Goal: Task Accomplishment & Management: Use online tool/utility

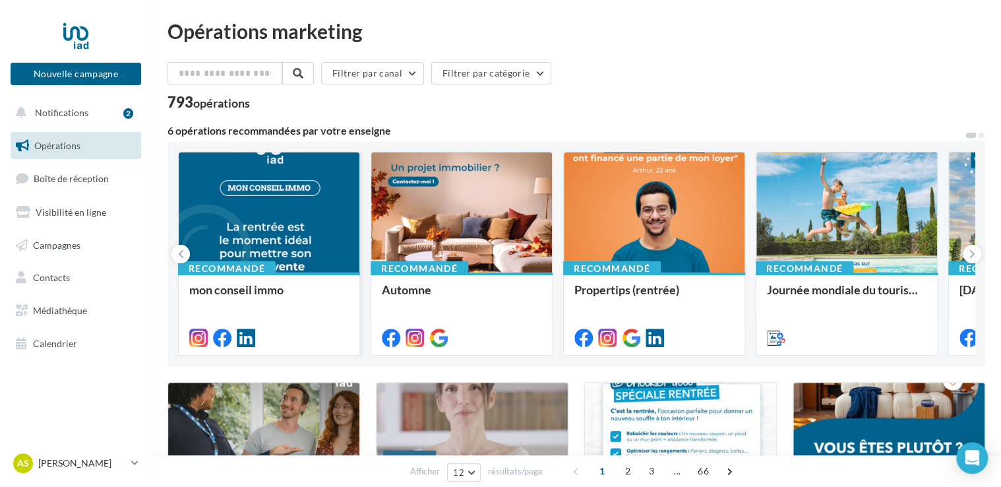
click at [223, 225] on div at bounding box center [269, 212] width 181 height 121
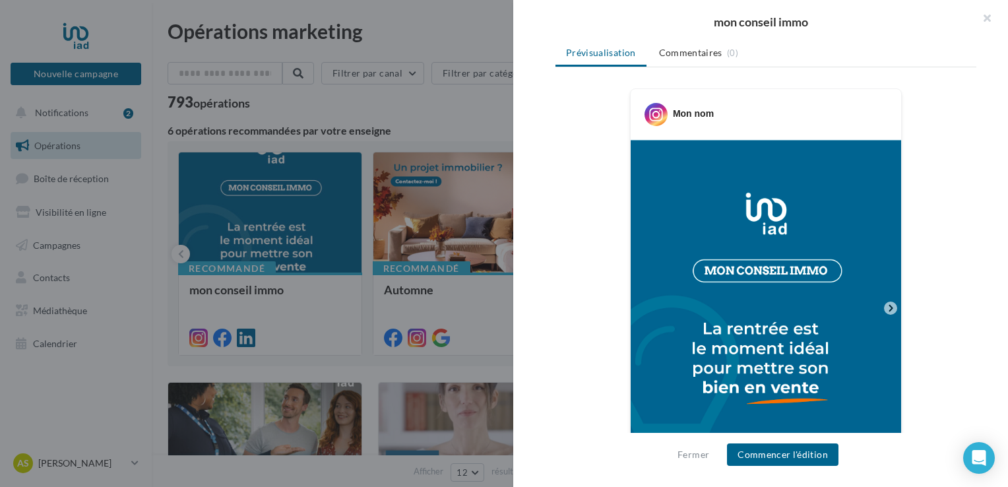
scroll to position [198, 0]
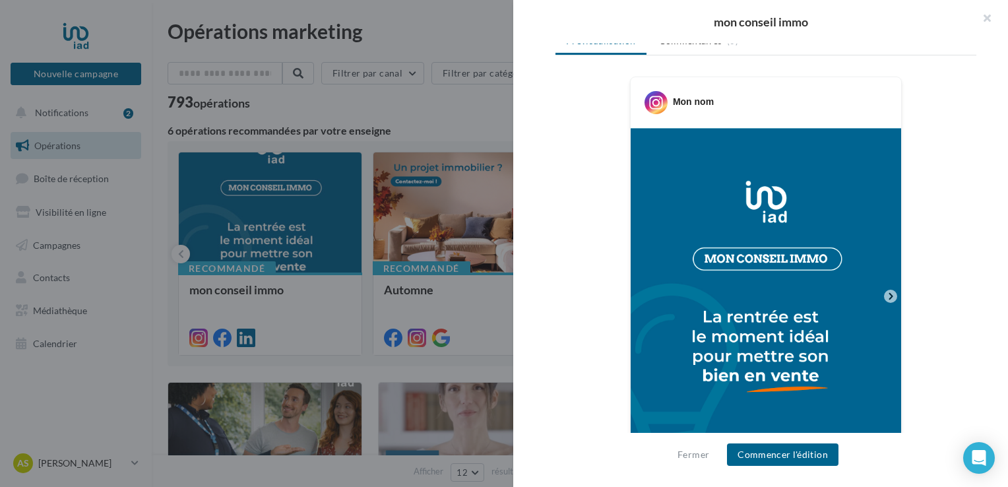
click at [805, 315] on img at bounding box center [765, 296] width 270 height 336
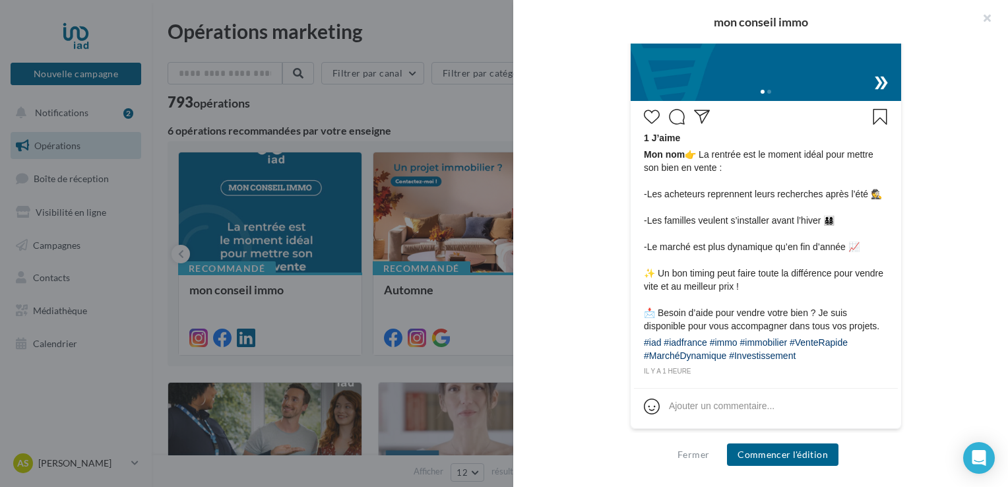
scroll to position [430, 0]
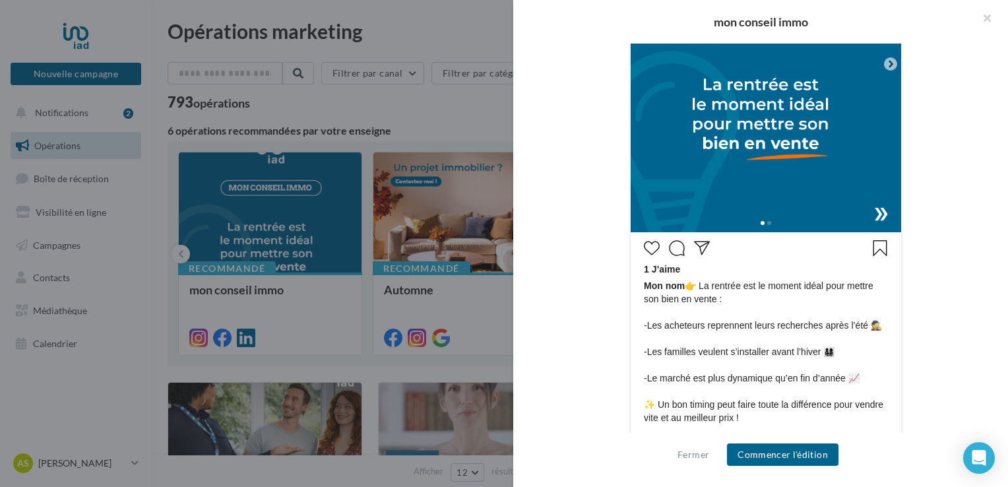
click at [756, 171] on img at bounding box center [765, 64] width 270 height 336
click at [874, 214] on div at bounding box center [765, 221] width 270 height 21
click at [878, 210] on img at bounding box center [765, 64] width 270 height 336
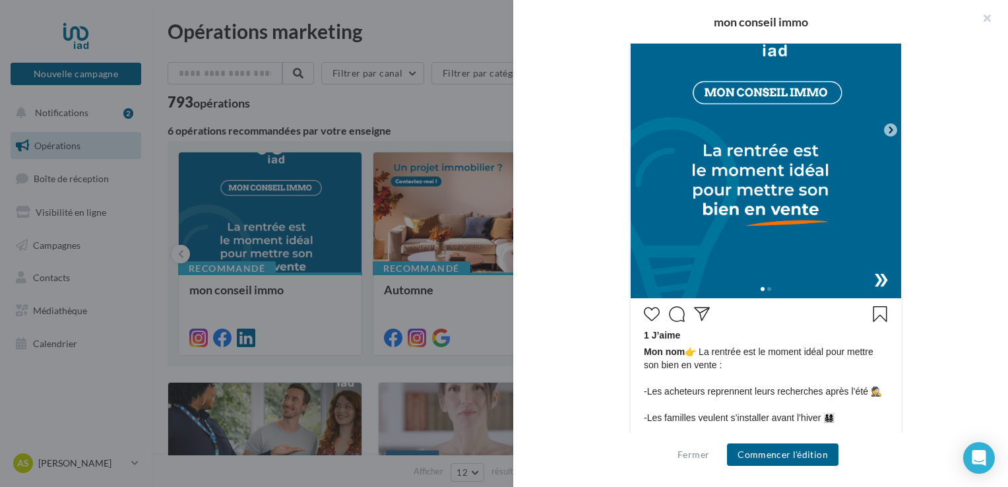
scroll to position [364, 0]
click at [780, 458] on button "Commencer l'édition" at bounding box center [782, 454] width 111 height 22
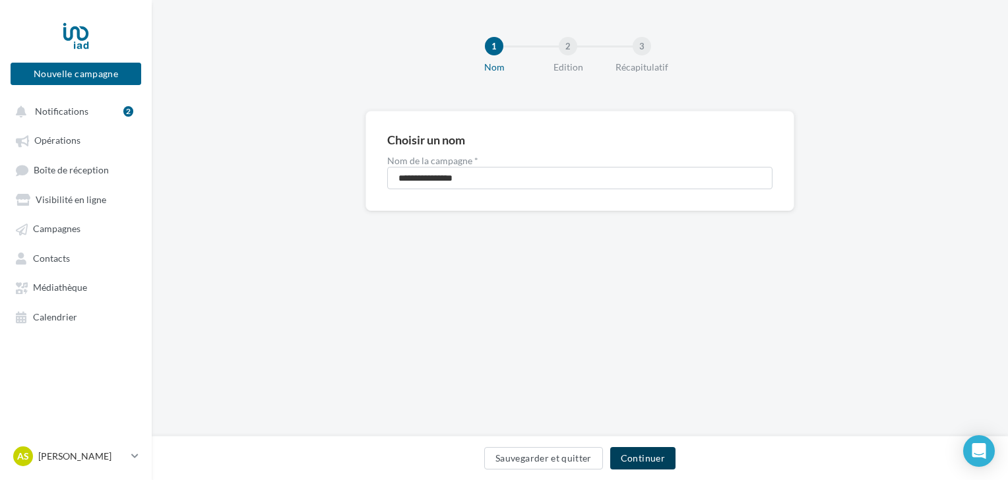
click at [669, 454] on button "Continuer" at bounding box center [642, 458] width 65 height 22
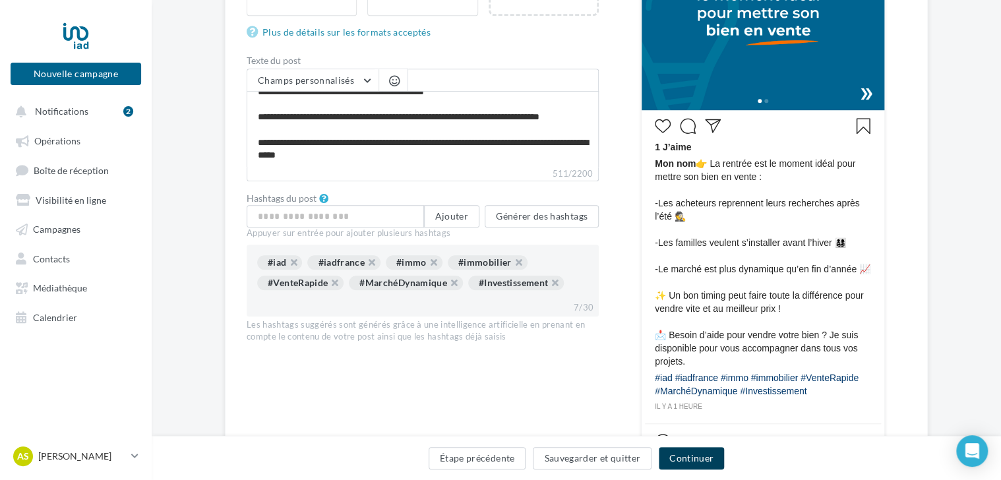
scroll to position [100, 0]
click at [690, 456] on button "Continuer" at bounding box center [691, 458] width 65 height 22
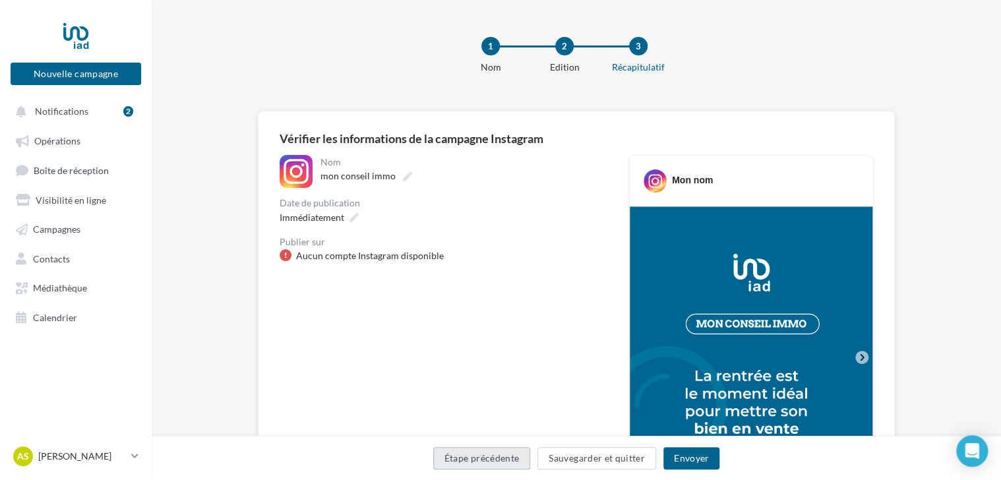
click at [496, 454] on button "Étape précédente" at bounding box center [482, 458] width 98 height 22
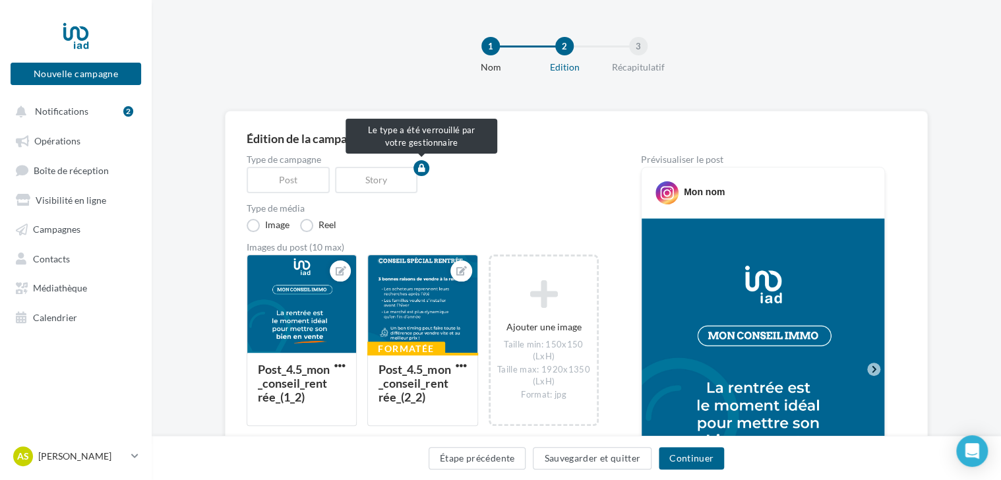
click at [298, 179] on div "Post" at bounding box center [291, 180] width 88 height 26
click at [491, 44] on div "1" at bounding box center [490, 46] width 18 height 18
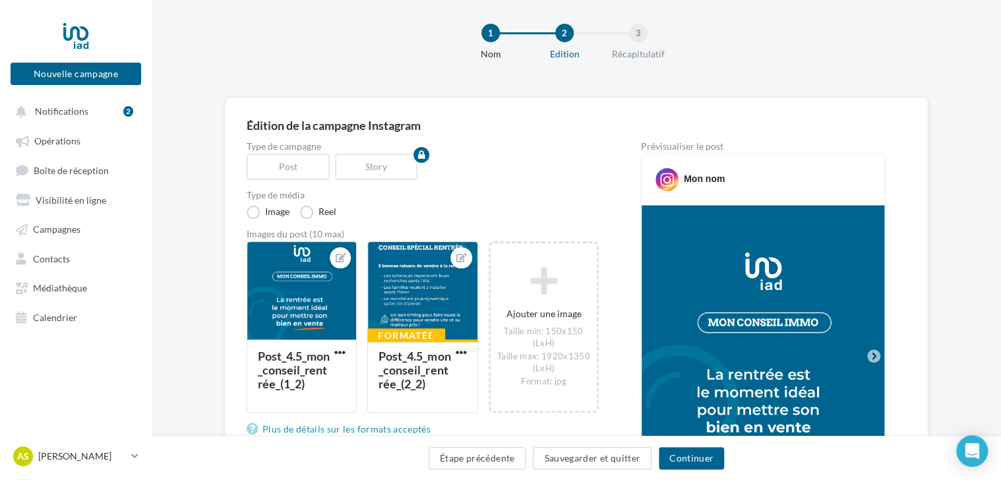
scroll to position [10, 0]
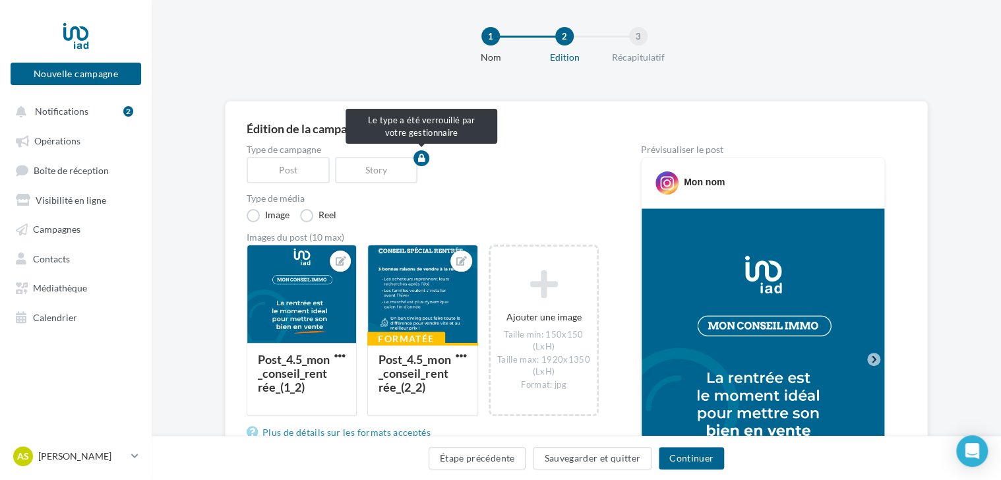
click at [299, 168] on div "Post" at bounding box center [291, 170] width 88 height 26
click at [374, 168] on div "Story" at bounding box center [379, 170] width 88 height 26
click at [275, 174] on div "Post" at bounding box center [291, 170] width 88 height 26
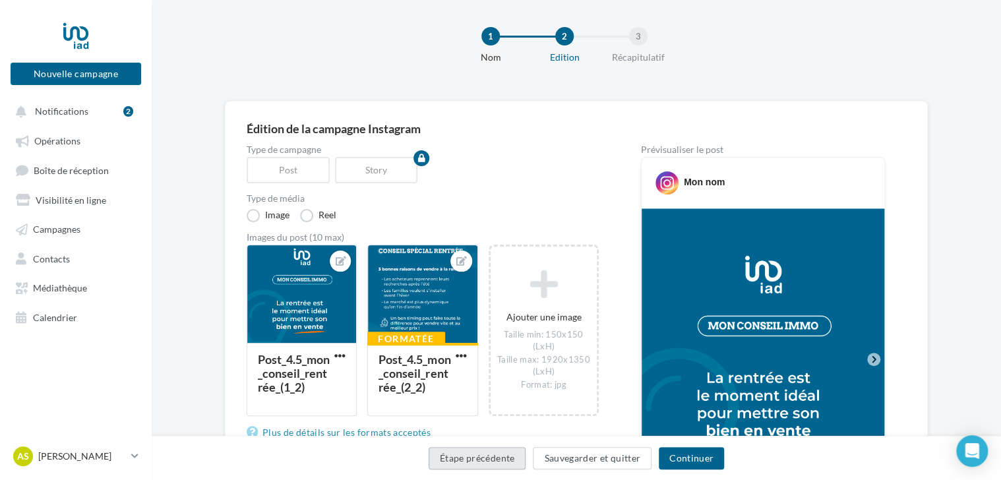
click at [509, 460] on button "Étape précédente" at bounding box center [478, 458] width 98 height 22
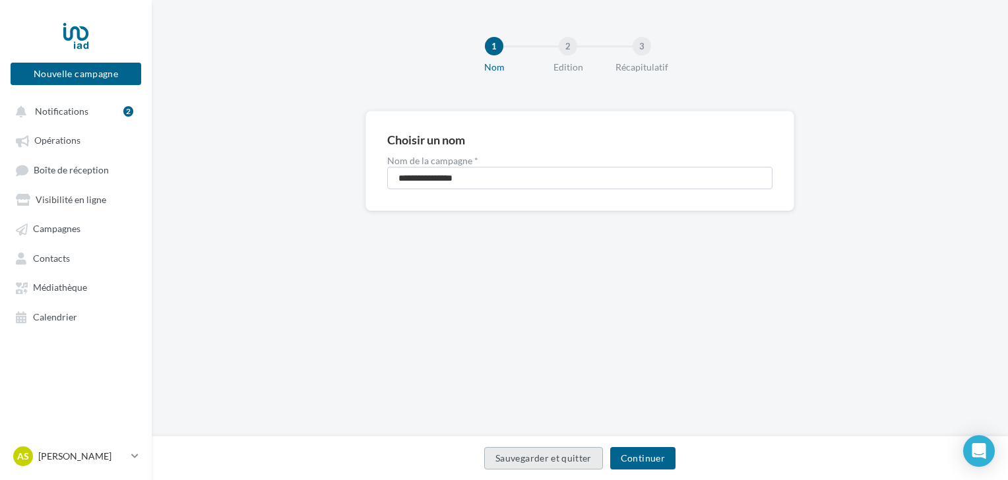
click at [509, 460] on button "Sauvegarder et quitter" at bounding box center [543, 458] width 119 height 22
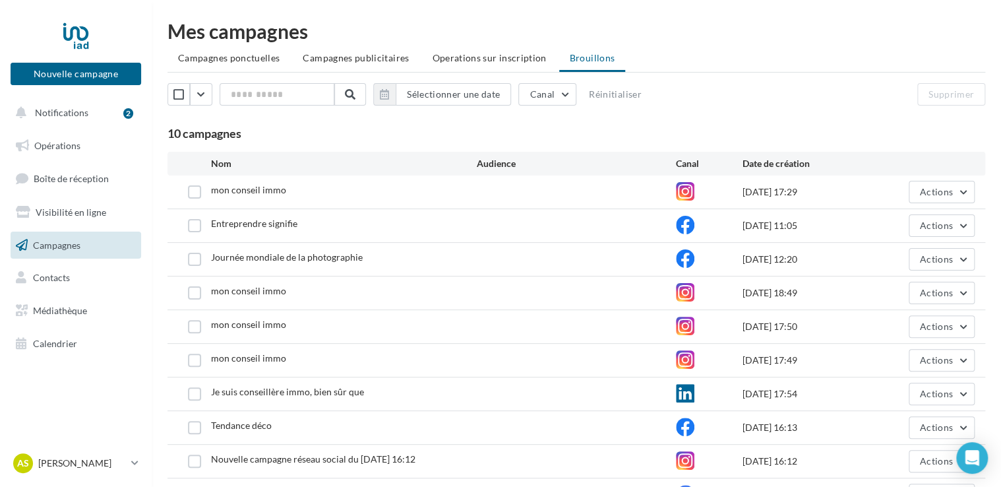
click at [84, 244] on link "Campagnes" at bounding box center [76, 245] width 136 height 28
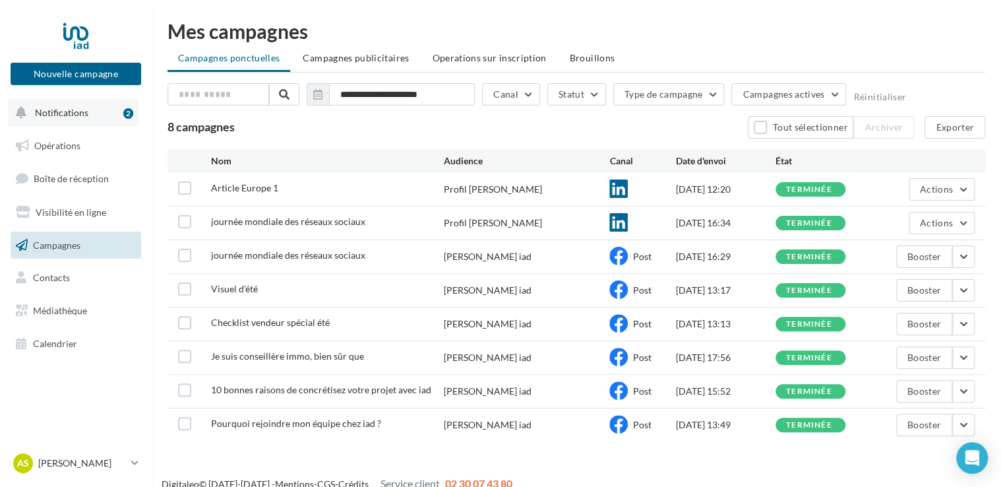
click at [63, 107] on span "Notifications" at bounding box center [61, 112] width 53 height 11
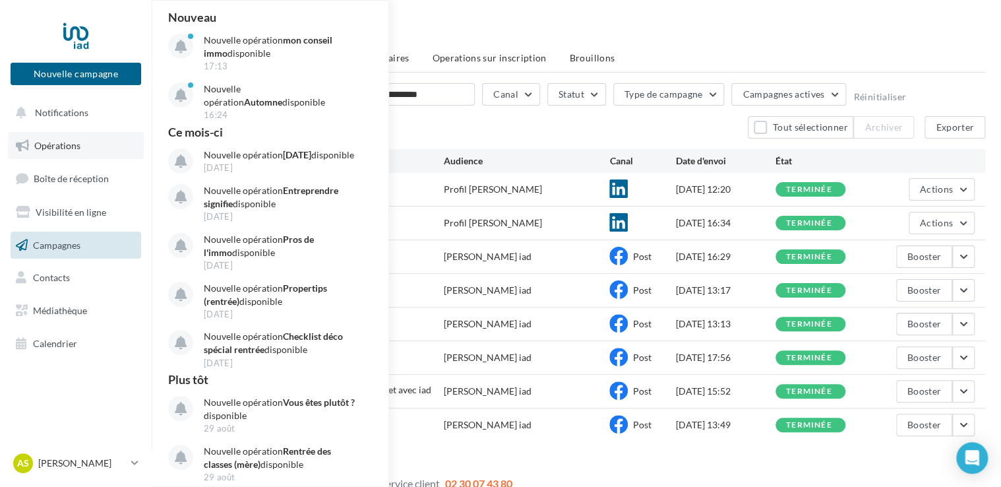
click at [54, 146] on span "Opérations" at bounding box center [57, 145] width 46 height 11
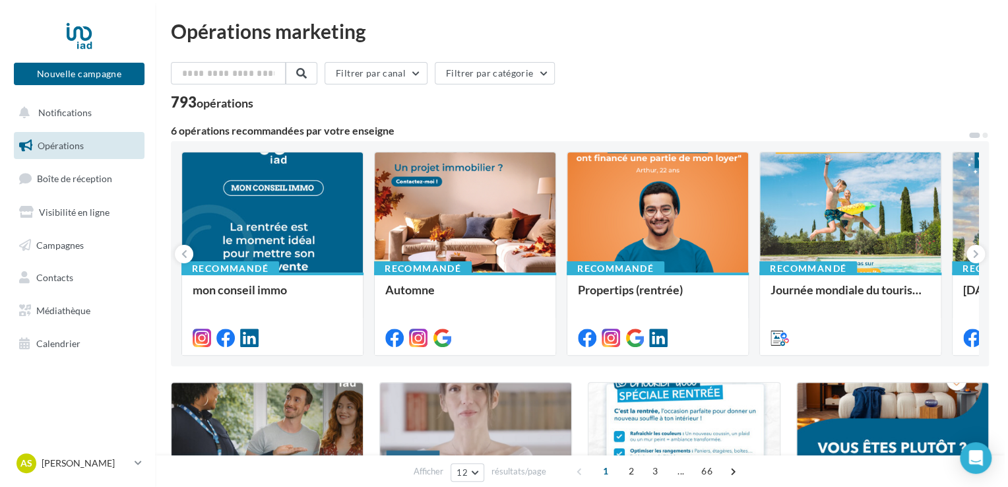
scroll to position [29, 0]
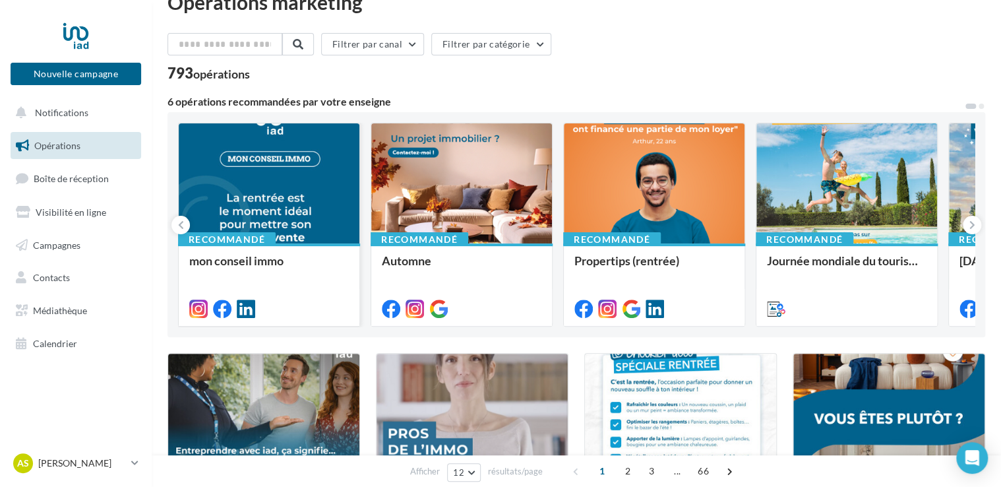
click at [277, 173] on div at bounding box center [269, 183] width 181 height 121
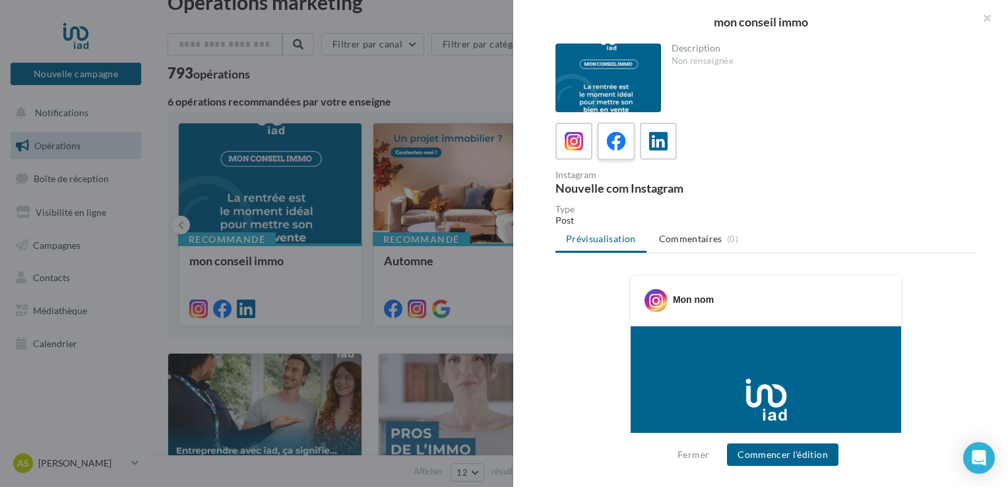
click at [611, 137] on icon at bounding box center [616, 141] width 19 height 19
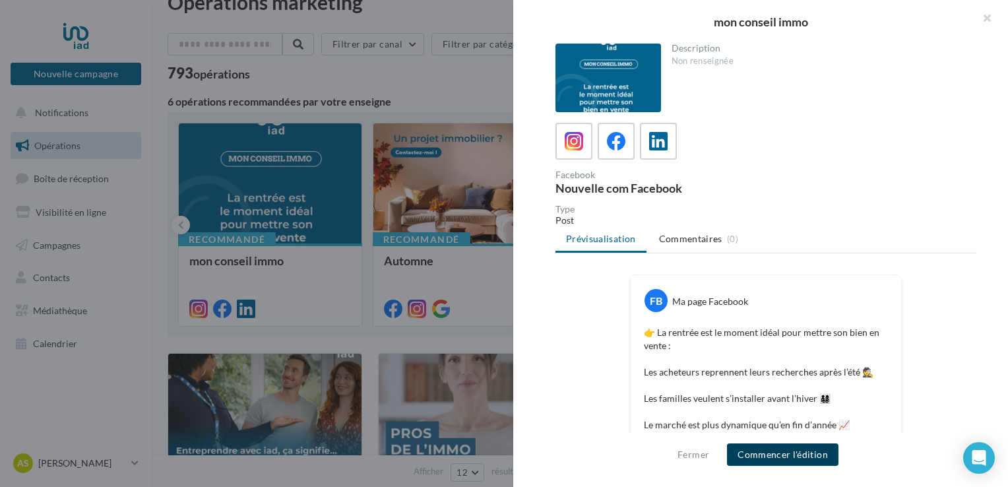
click at [805, 452] on button "Commencer l'édition" at bounding box center [782, 454] width 111 height 22
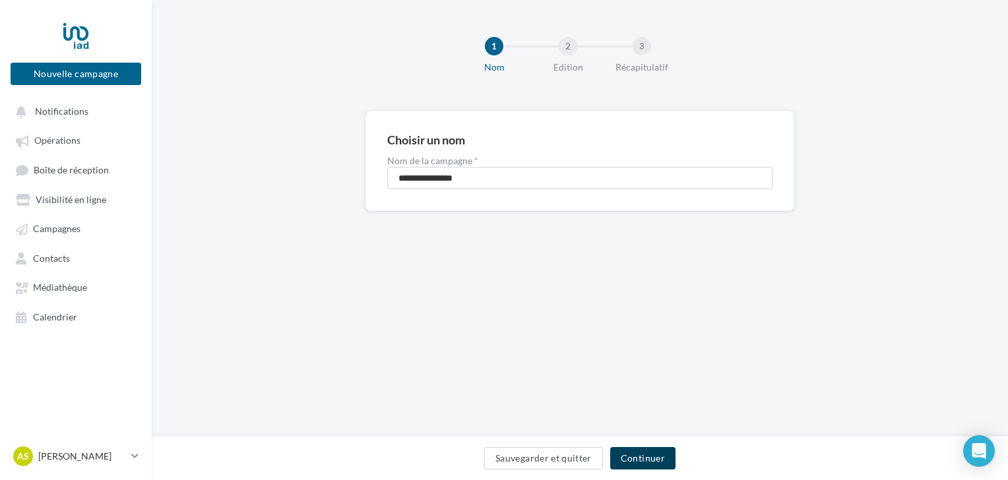
click at [669, 458] on button "Continuer" at bounding box center [642, 458] width 65 height 22
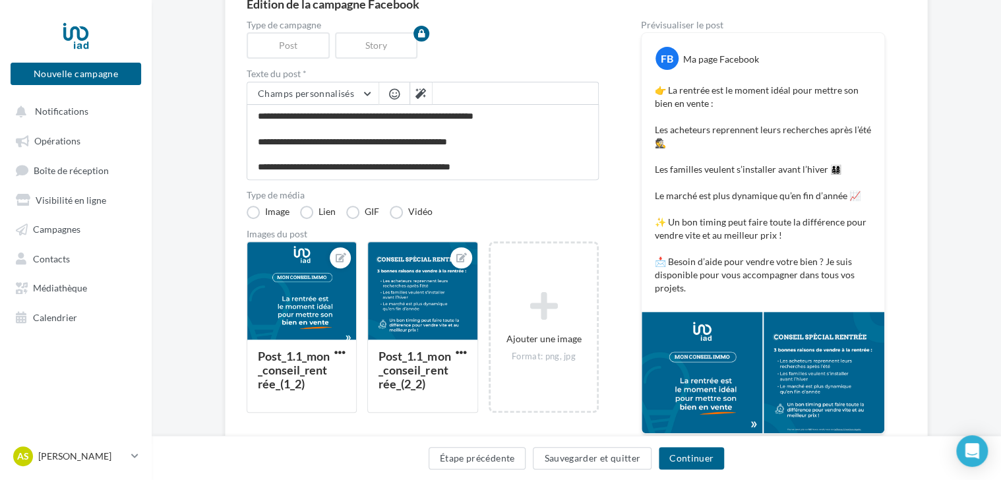
scroll to position [148, 0]
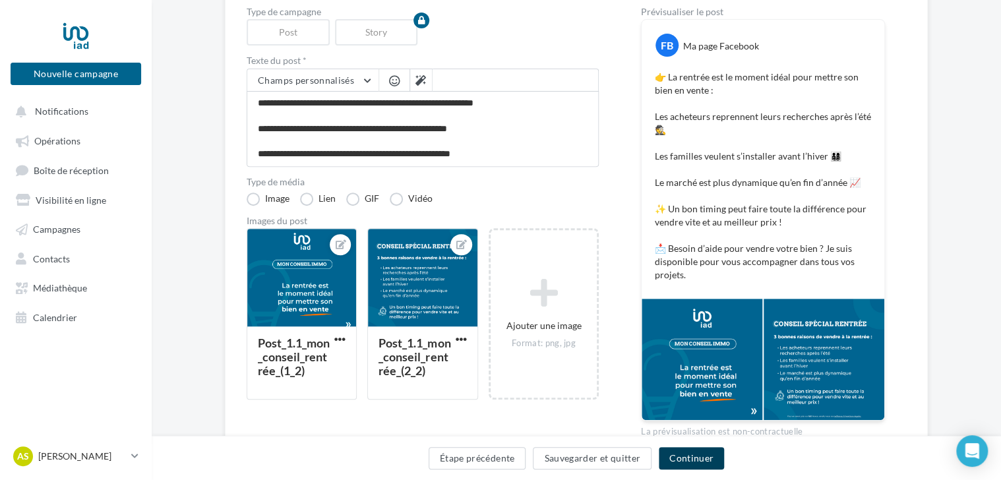
click at [699, 460] on button "Continuer" at bounding box center [691, 458] width 65 height 22
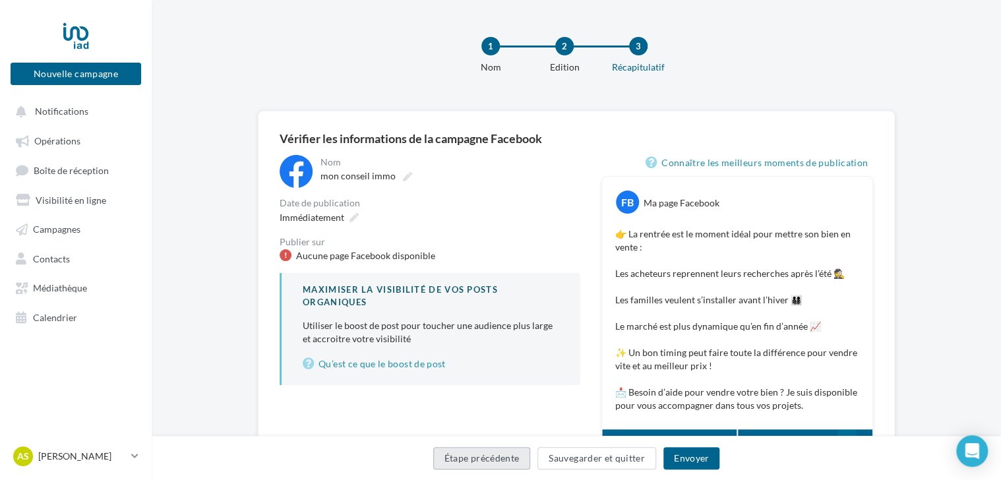
click at [473, 464] on button "Étape précédente" at bounding box center [482, 458] width 98 height 22
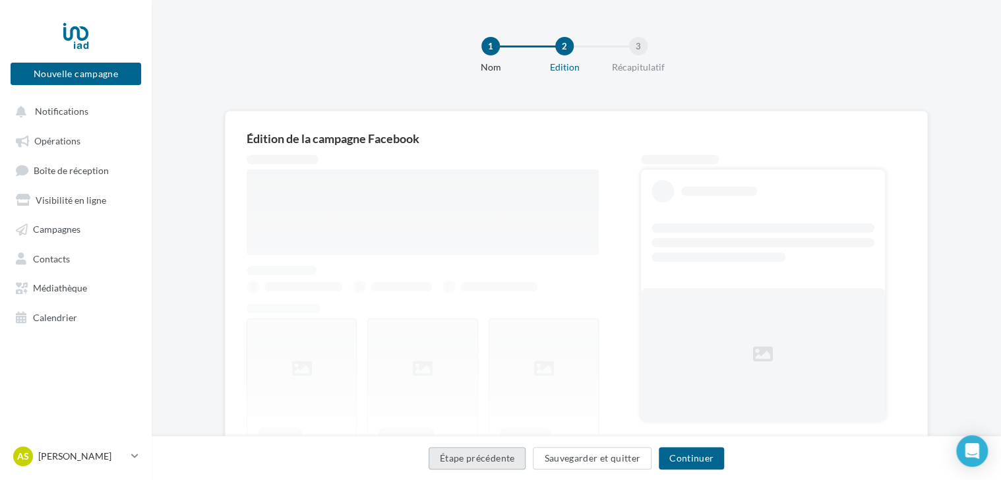
click at [473, 464] on button "Étape précédente" at bounding box center [478, 458] width 98 height 22
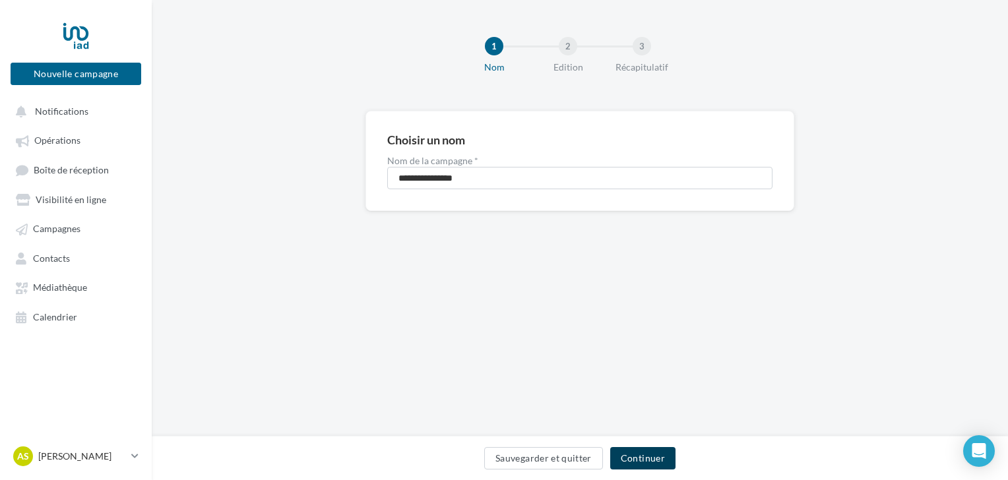
click at [628, 463] on button "Continuer" at bounding box center [642, 458] width 65 height 22
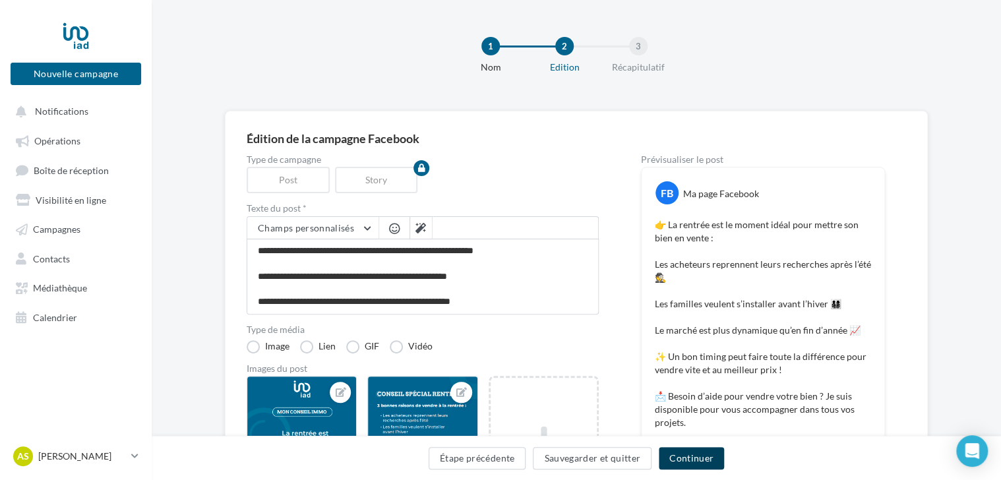
click at [689, 462] on button "Continuer" at bounding box center [691, 458] width 65 height 22
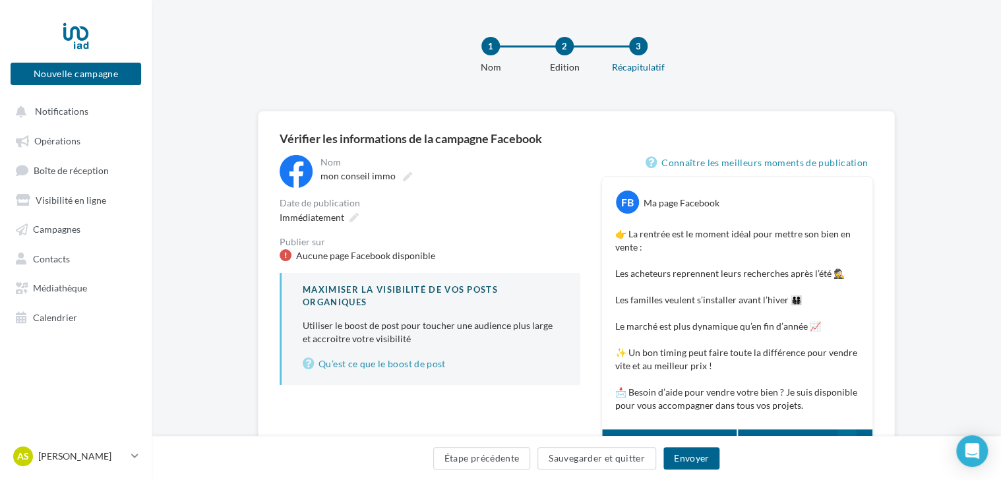
click at [359, 253] on div "Aucune page Facebook disponible" at bounding box center [365, 255] width 139 height 13
click at [408, 267] on div "**********" at bounding box center [430, 270] width 301 height 230
click at [385, 365] on link "Qu’est ce que le boost de post" at bounding box center [431, 364] width 257 height 16
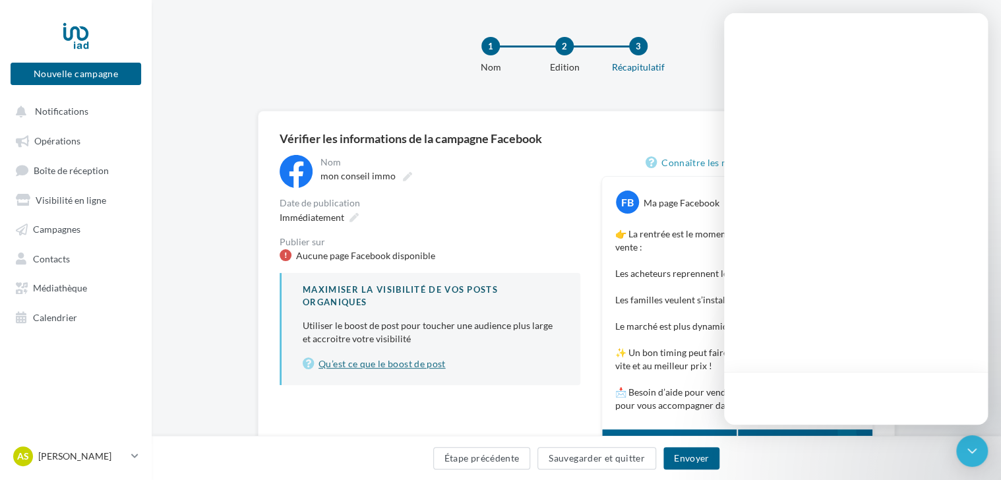
click at [412, 363] on link "Qu’est ce que le boost de post" at bounding box center [431, 364] width 257 height 16
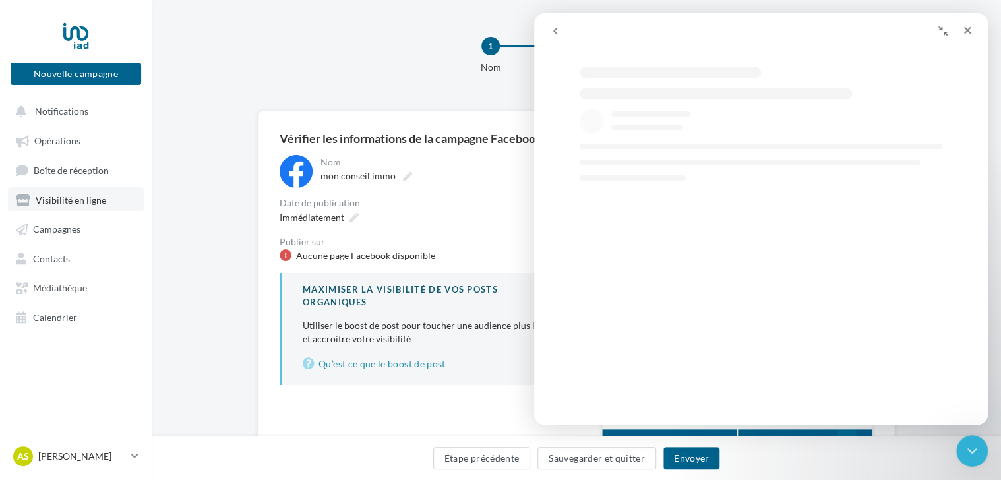
click at [59, 208] on link "Visibilité en ligne" at bounding box center [76, 199] width 136 height 24
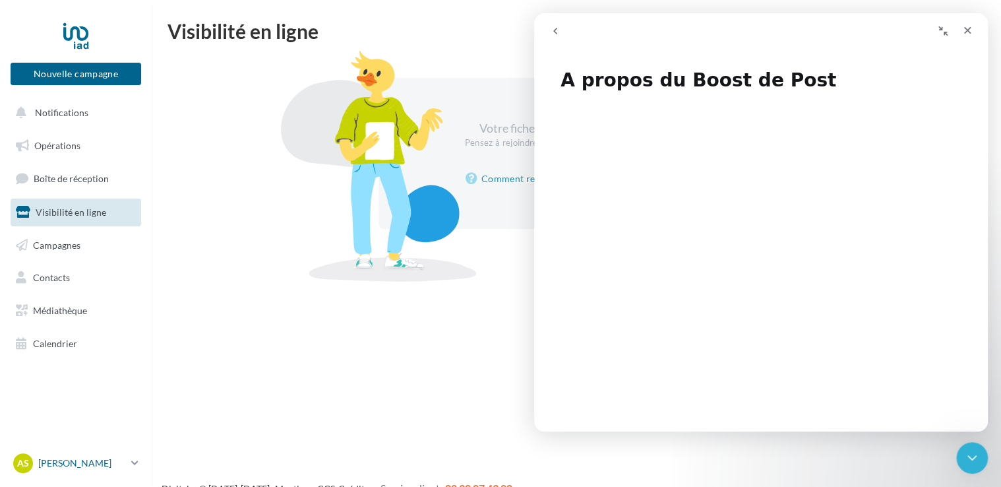
click at [135, 461] on icon at bounding box center [134, 462] width 7 height 11
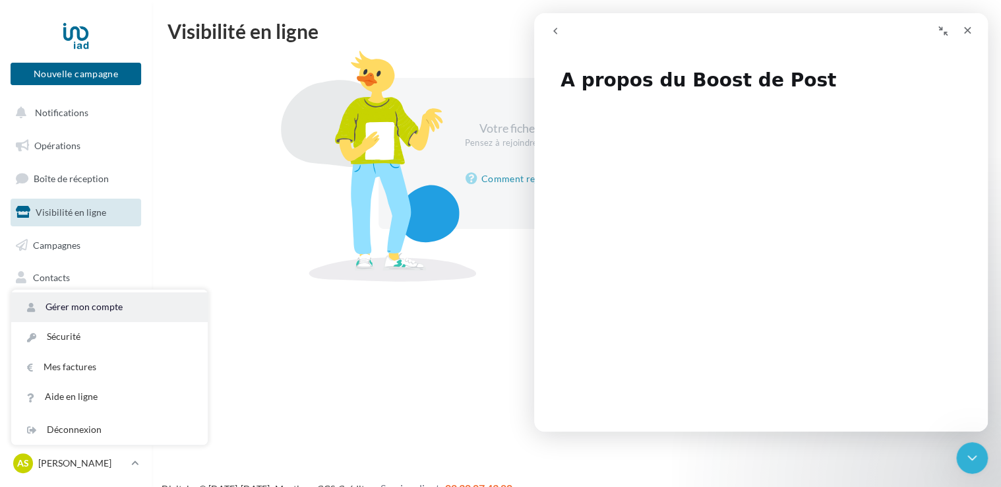
click at [105, 311] on link "Gérer mon compte" at bounding box center [109, 307] width 197 height 30
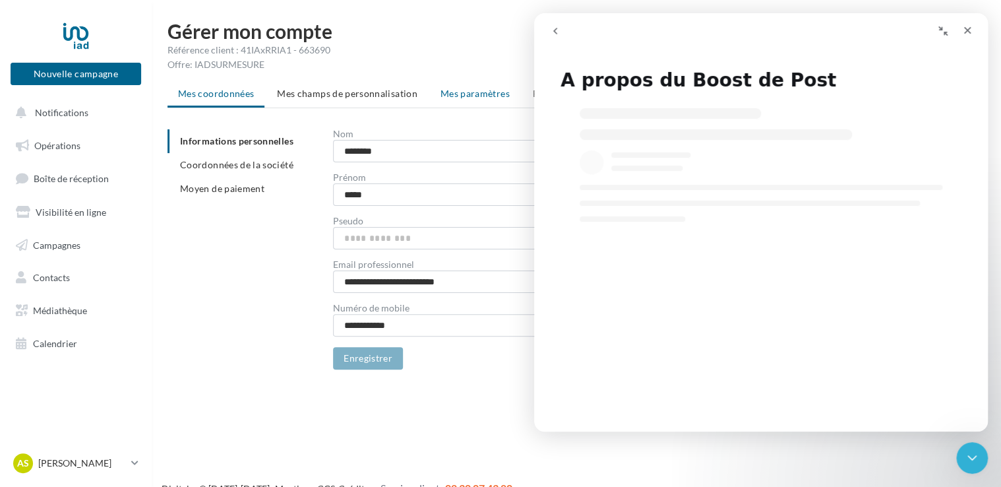
click at [489, 98] on span "Mes paramètres" at bounding box center [475, 93] width 69 height 11
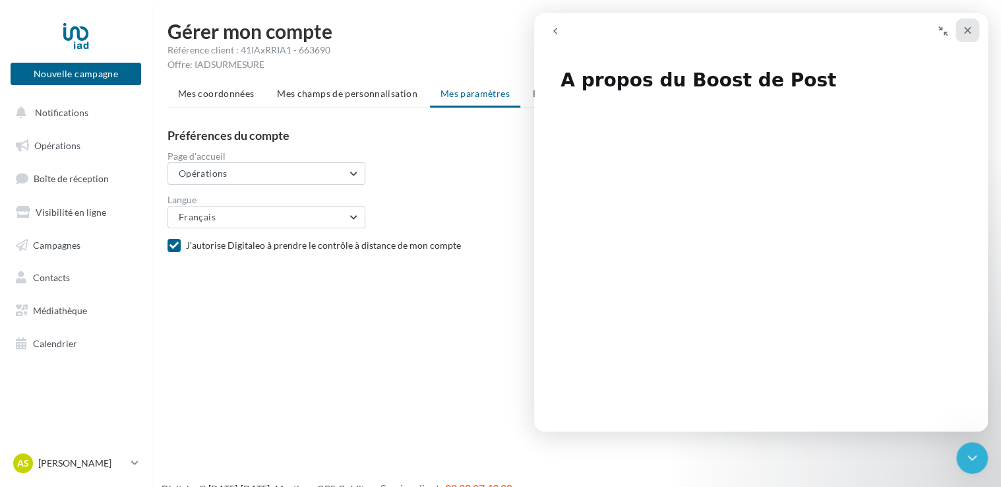
click at [966, 33] on icon "Fermer" at bounding box center [967, 30] width 11 height 11
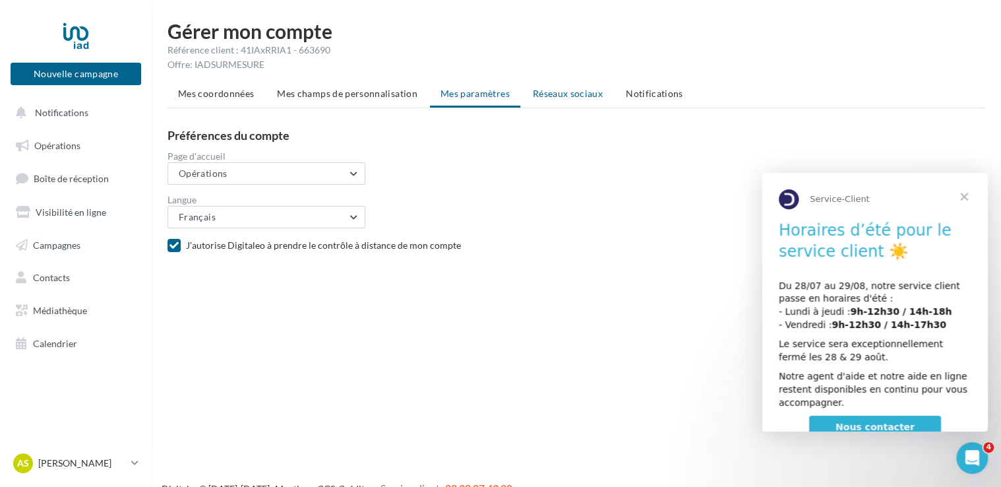
click at [561, 96] on span "Réseaux sociaux" at bounding box center [568, 93] width 70 height 11
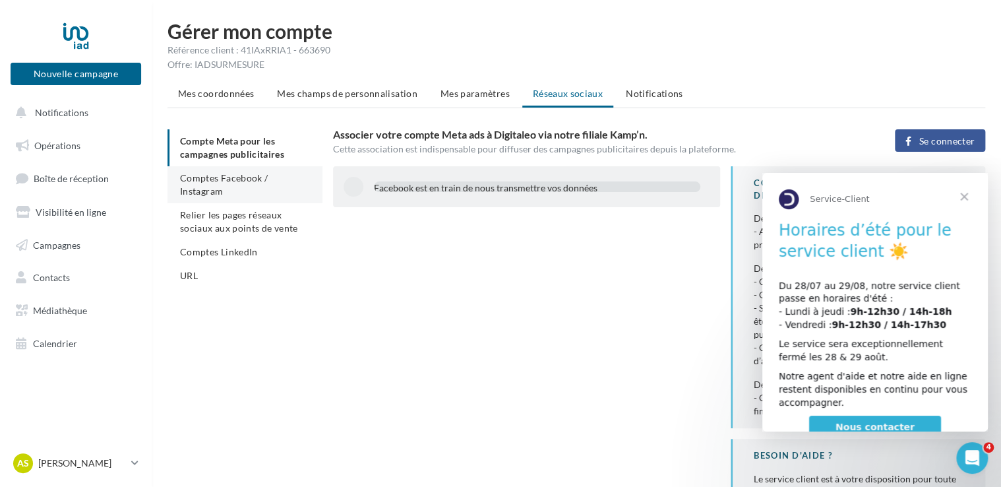
click at [224, 183] on li "Comptes Facebook / Instagram" at bounding box center [245, 184] width 155 height 37
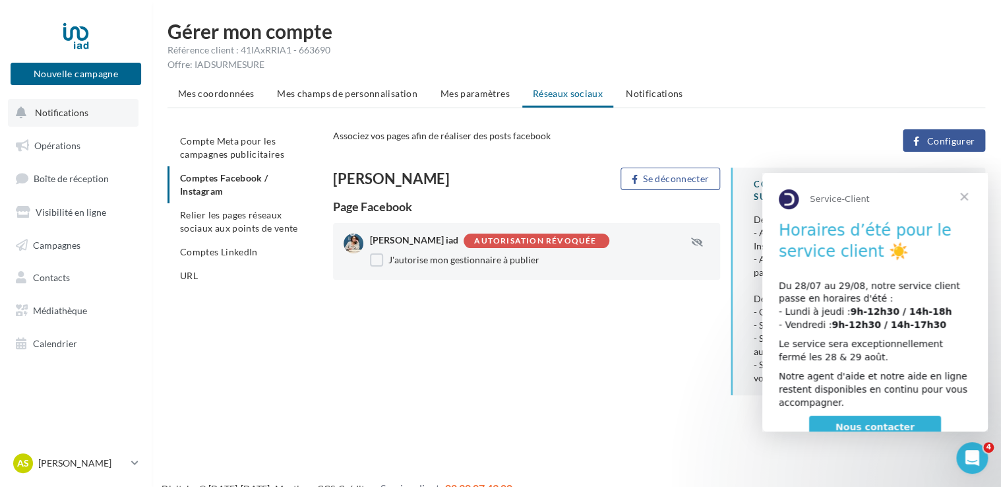
click at [92, 109] on button "Notifications" at bounding box center [73, 113] width 131 height 28
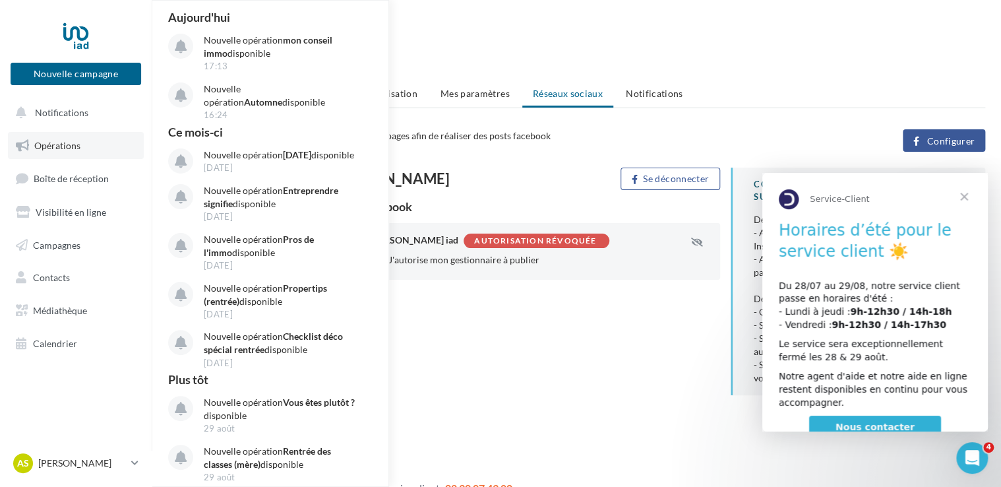
click at [69, 149] on span "Opérations" at bounding box center [57, 145] width 46 height 11
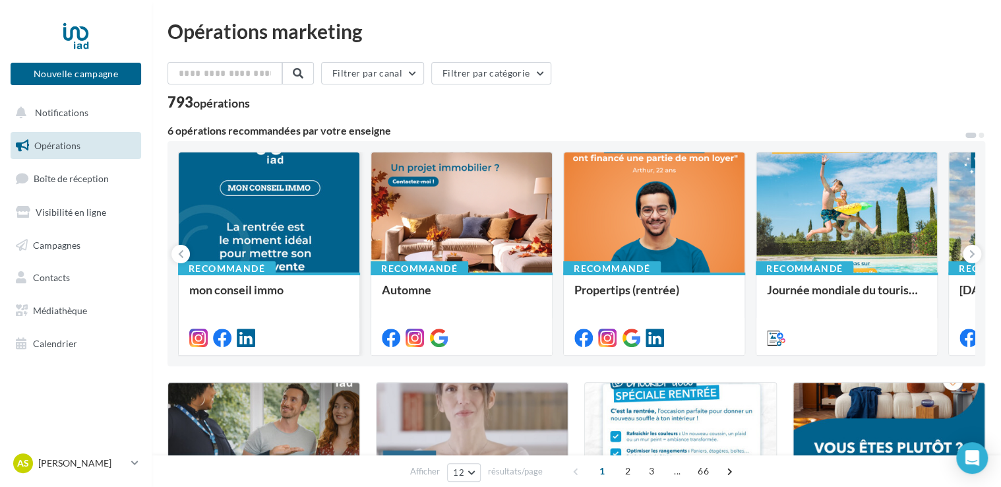
click at [297, 218] on div at bounding box center [269, 212] width 181 height 121
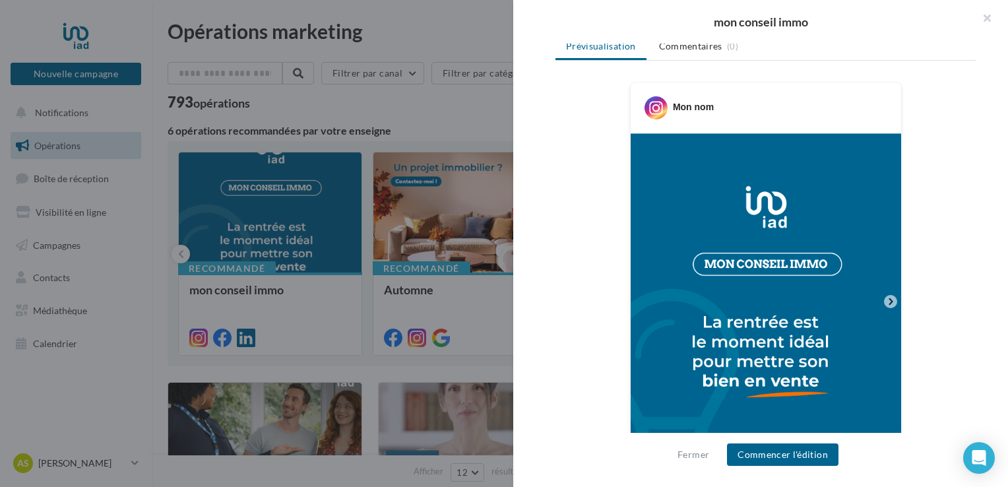
scroll to position [264, 0]
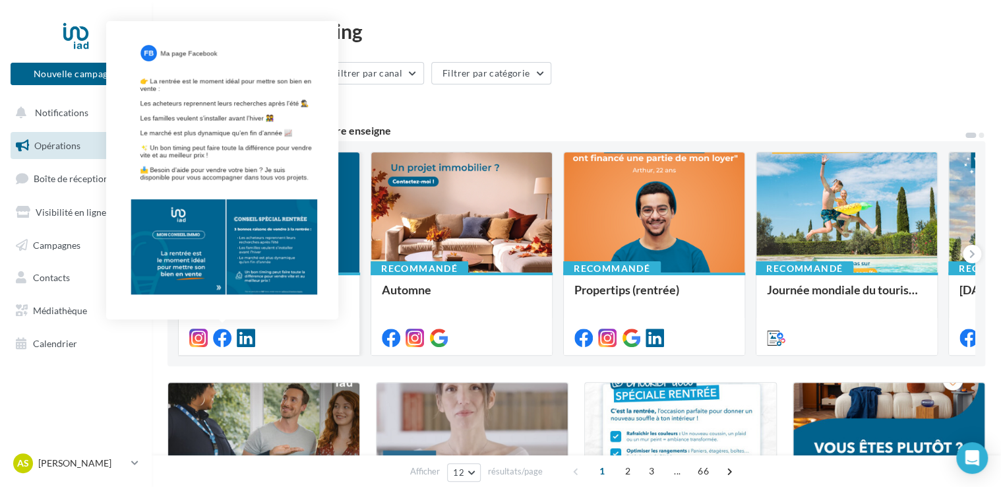
click at [223, 334] on icon at bounding box center [222, 337] width 18 height 18
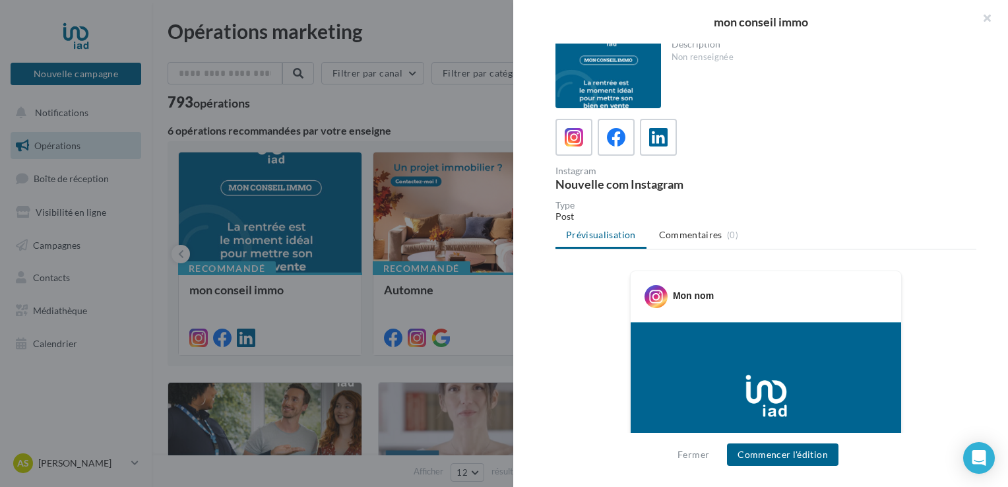
scroll to position [198, 0]
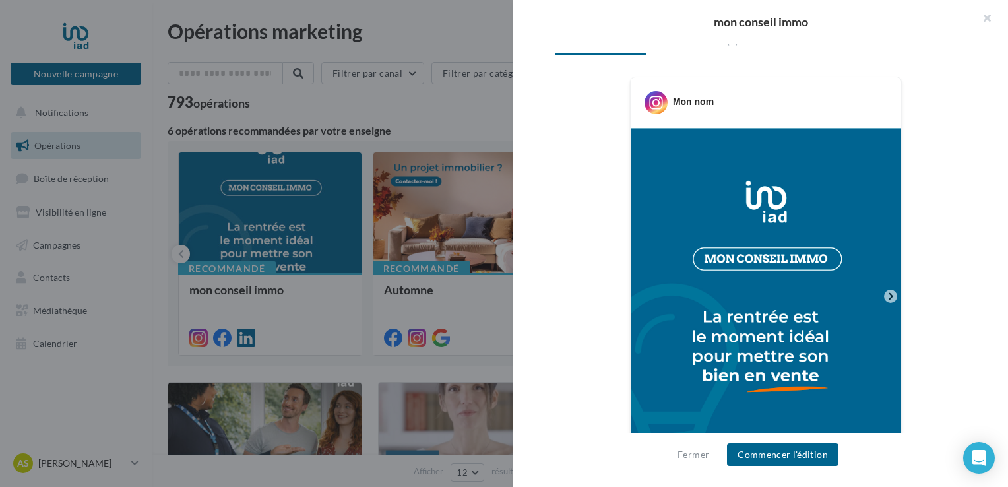
click at [728, 236] on img at bounding box center [765, 296] width 270 height 336
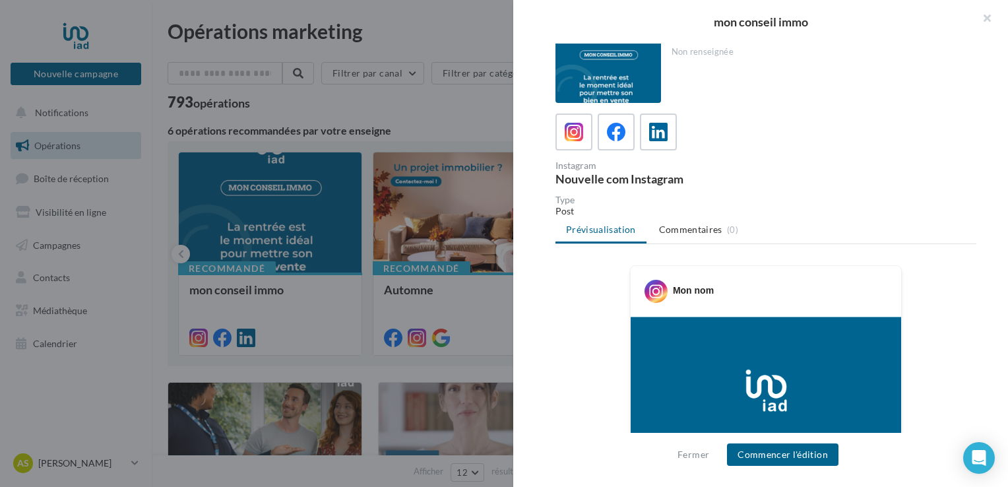
scroll to position [0, 0]
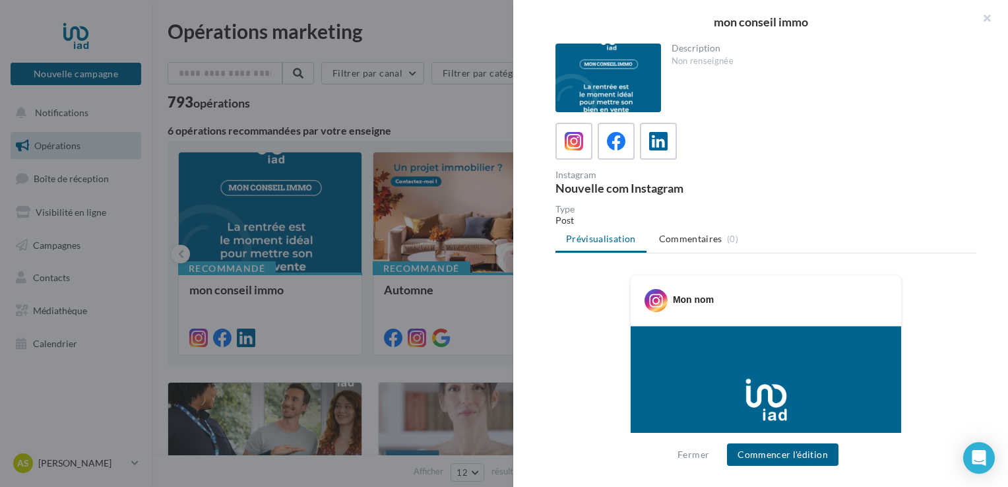
click at [960, 210] on div "Type" at bounding box center [765, 208] width 421 height 9
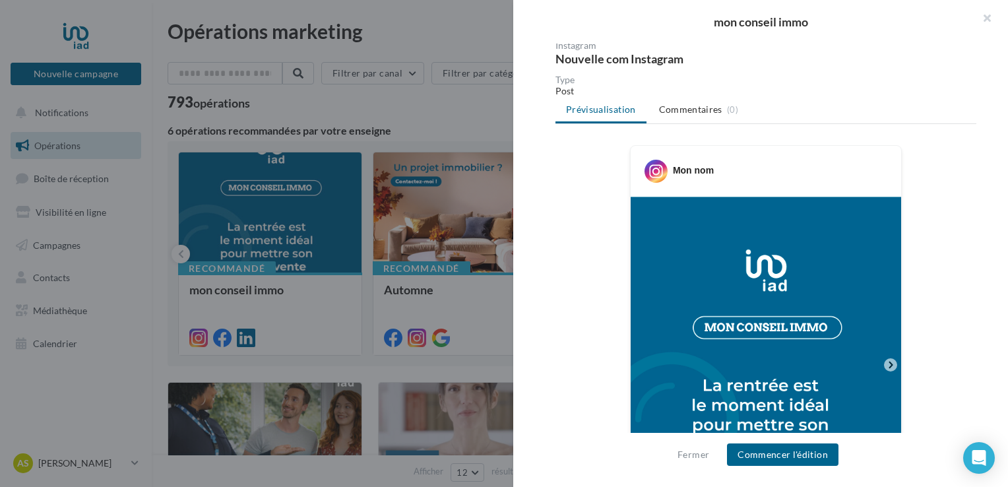
scroll to position [264, 0]
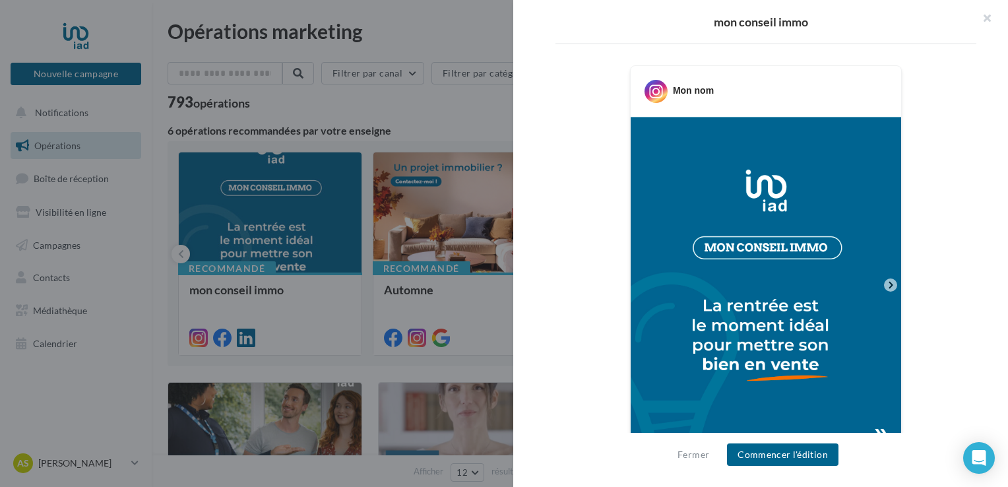
click at [890, 230] on div at bounding box center [765, 285] width 270 height 336
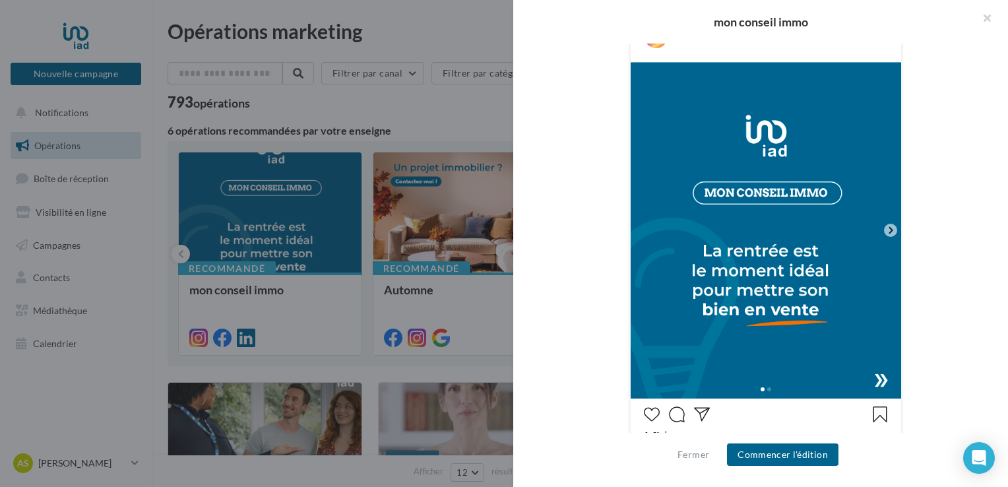
click at [885, 232] on icon at bounding box center [890, 230] width 12 height 12
drag, startPoint x: 767, startPoint y: 290, endPoint x: 778, endPoint y: 295, distance: 12.4
click at [768, 291] on img at bounding box center [765, 230] width 270 height 336
click at [878, 377] on div at bounding box center [765, 387] width 270 height 21
click at [786, 461] on button "Commencer l'édition" at bounding box center [782, 454] width 111 height 22
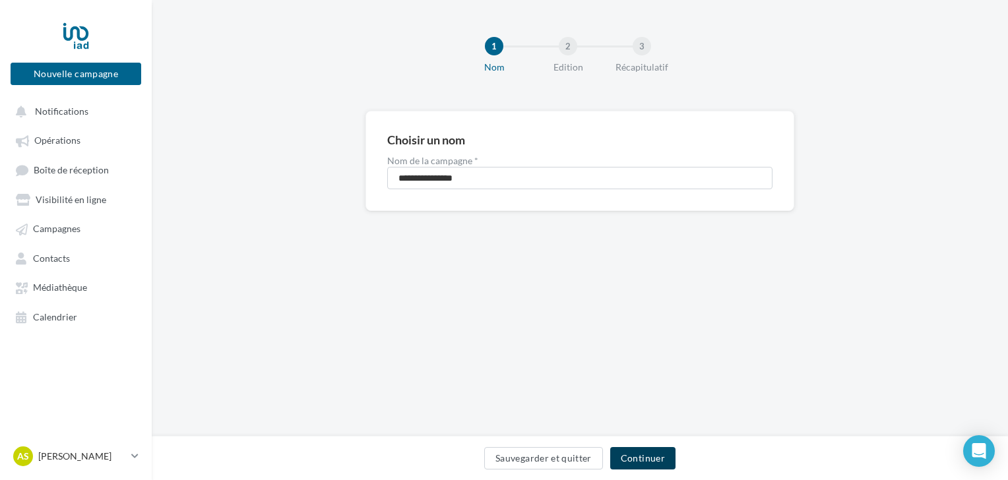
click at [636, 464] on button "Continuer" at bounding box center [642, 458] width 65 height 22
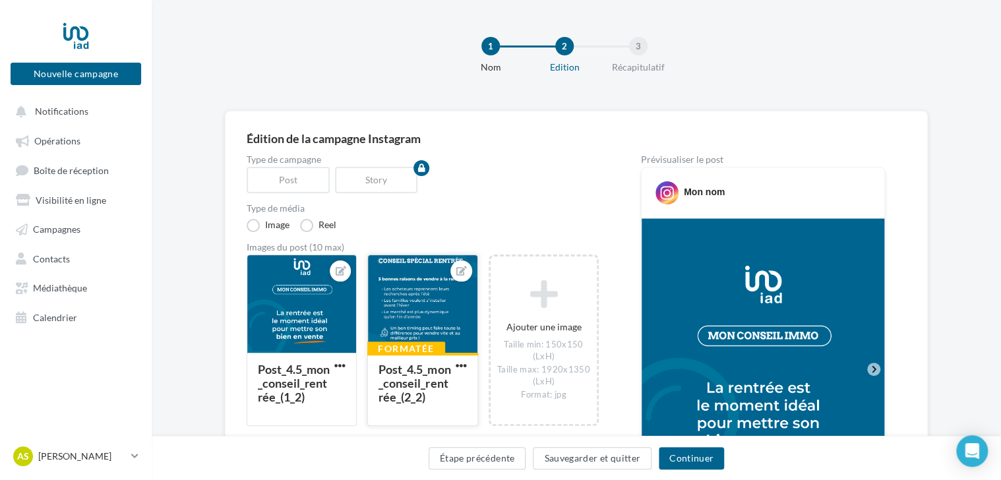
click at [404, 309] on div at bounding box center [422, 304] width 109 height 99
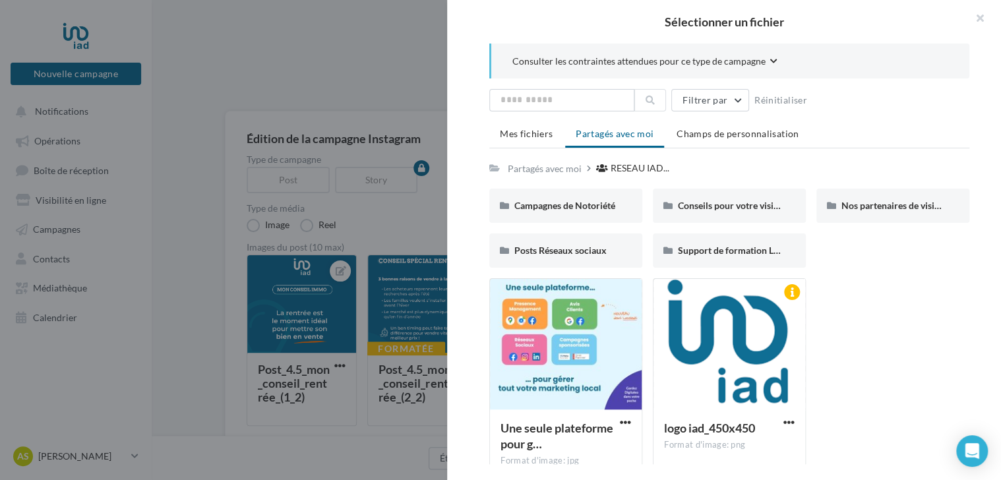
click at [396, 310] on div at bounding box center [500, 240] width 1001 height 480
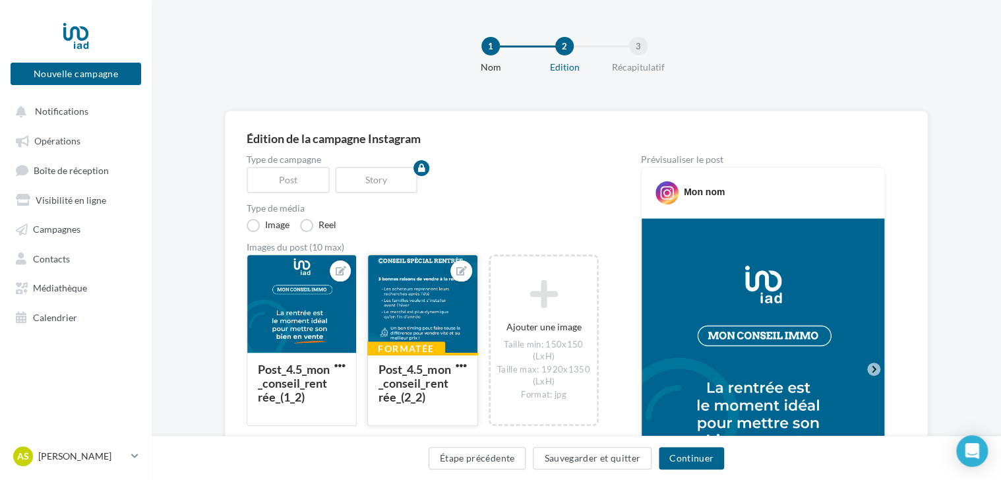
click at [417, 376] on div "Post_4.5_mon_conseil_rentrée_(2_2)" at bounding box center [415, 383] width 72 height 42
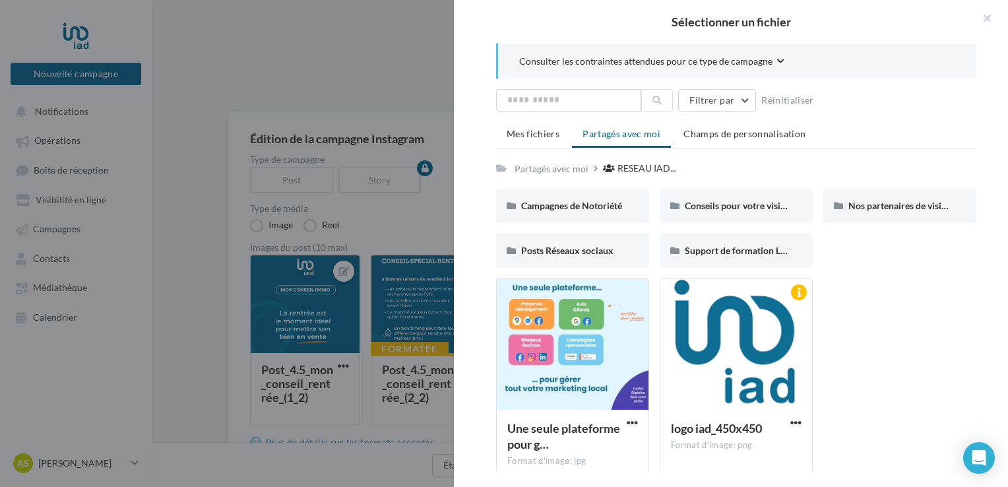
click at [388, 376] on div at bounding box center [504, 243] width 1008 height 487
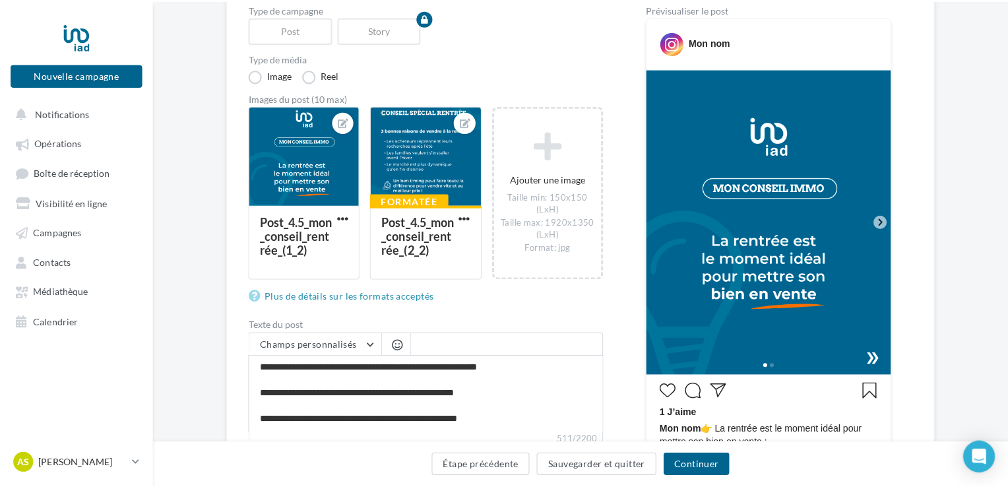
scroll to position [148, 0]
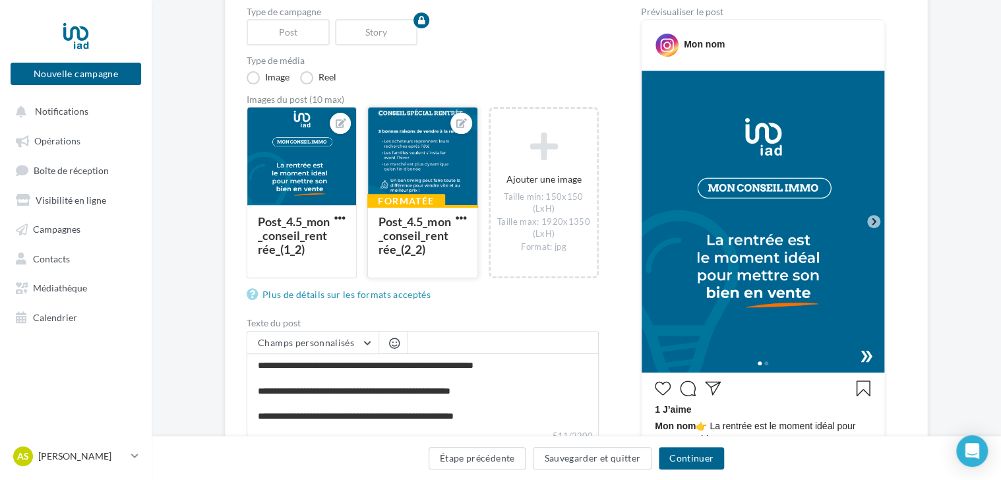
click at [432, 210] on div "Formatée Post_4.5_mon_conseil_rentrée_(2_2)" at bounding box center [422, 240] width 109 height 71
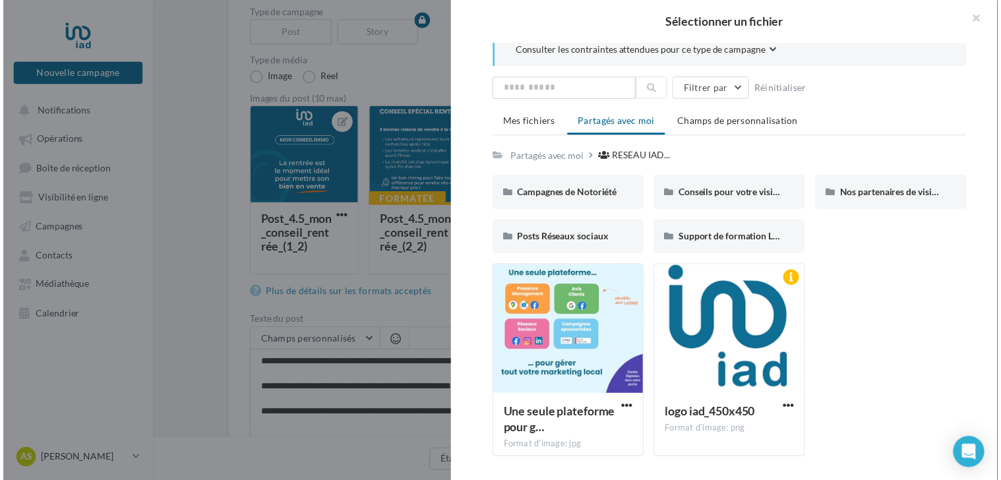
scroll to position [12, 0]
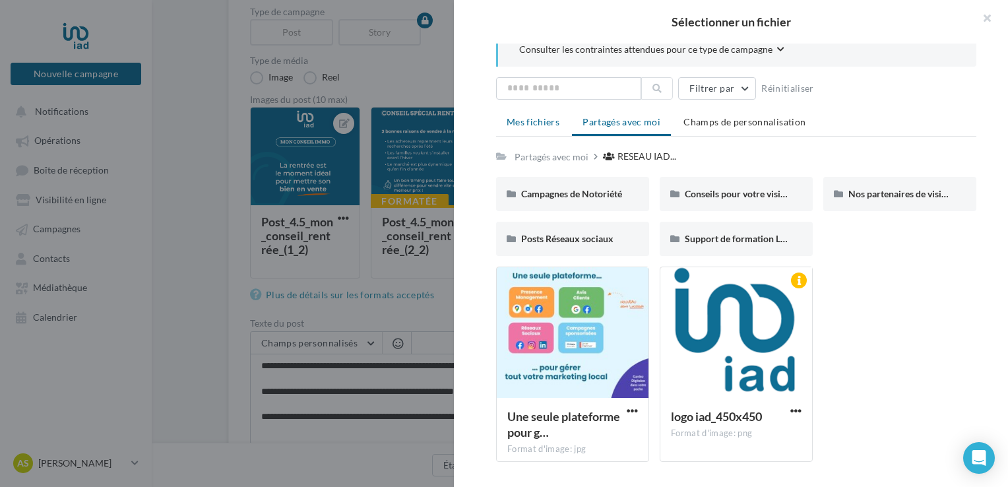
click at [557, 125] on span "Mes fichiers" at bounding box center [532, 121] width 53 height 11
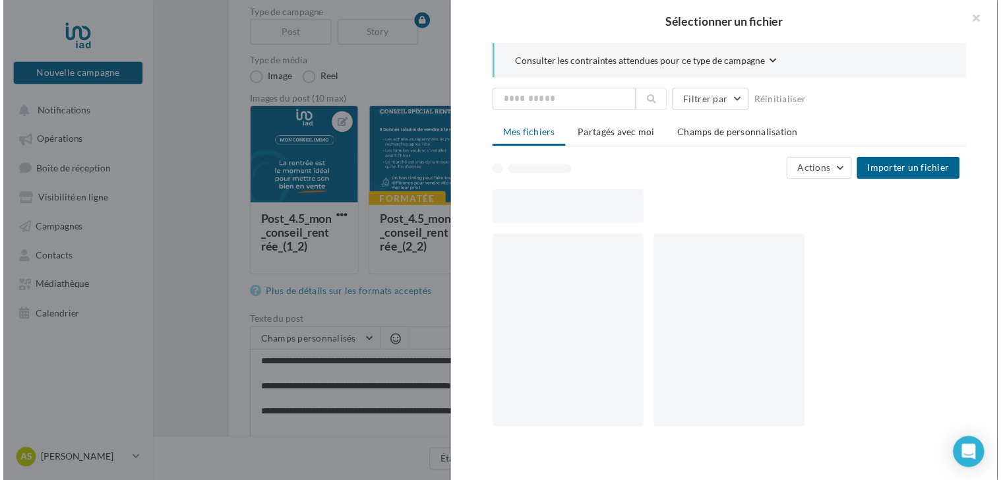
scroll to position [0, 0]
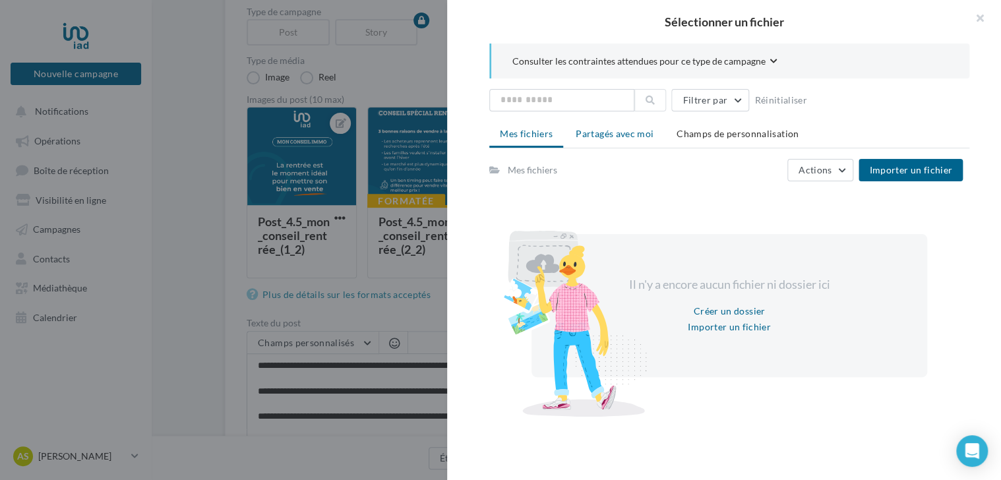
click at [594, 134] on span "Partagés avec moi" at bounding box center [615, 133] width 78 height 11
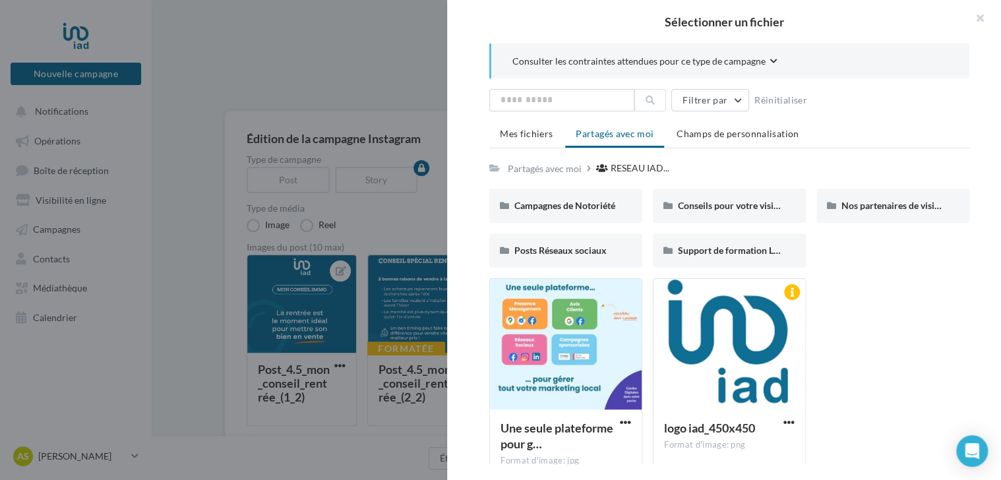
click at [400, 342] on div at bounding box center [500, 240] width 1001 height 480
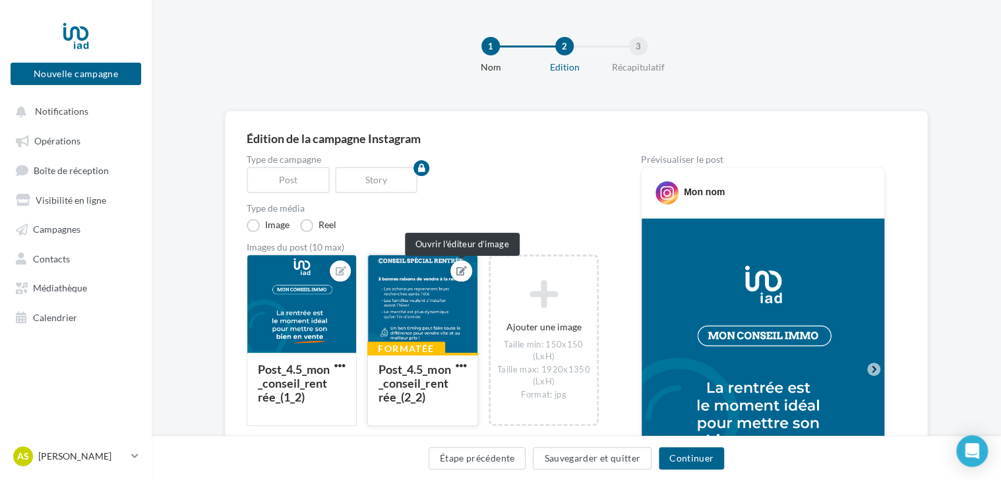
click at [458, 266] on icon at bounding box center [461, 270] width 11 height 9
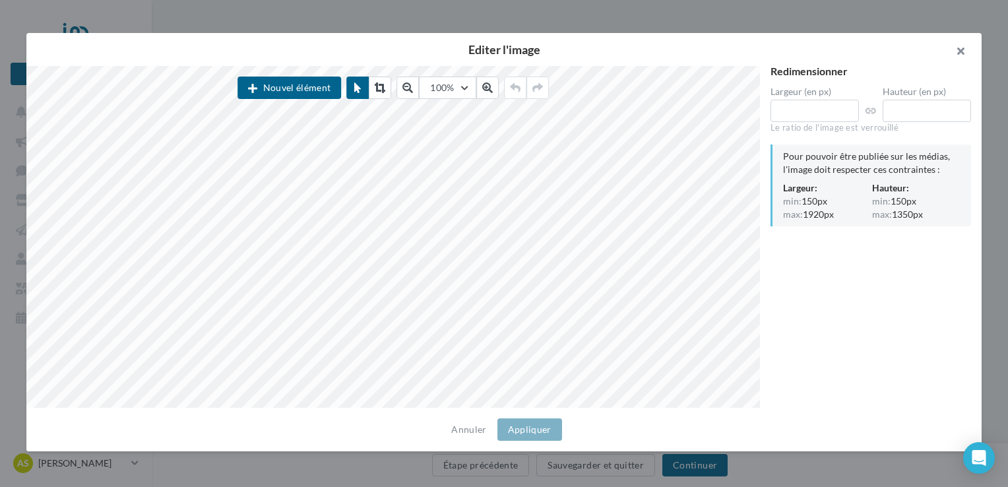
click at [962, 52] on button "button" at bounding box center [955, 53] width 53 height 40
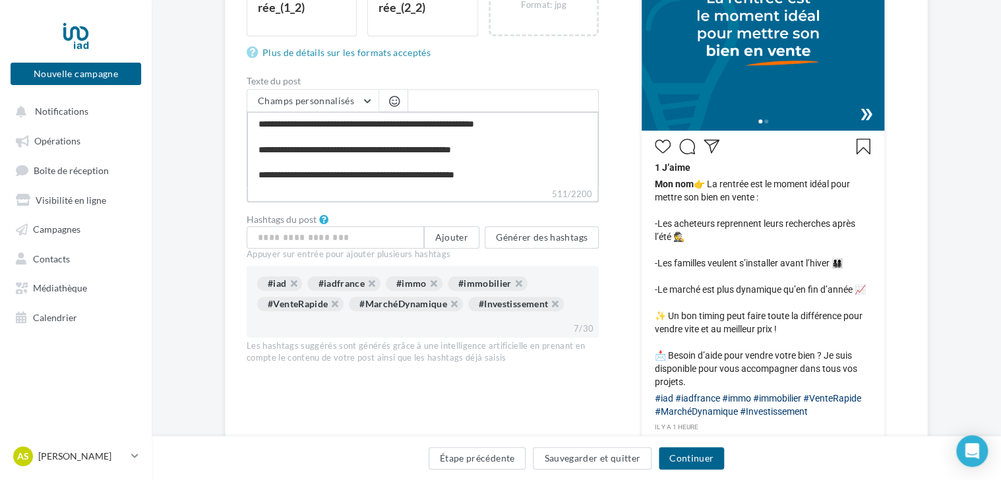
drag, startPoint x: 439, startPoint y: 181, endPoint x: 229, endPoint y: 107, distance: 221.7
click at [229, 107] on div "Édition de la campagne Instagram Type de campagne Post Story Type de média Imag…" at bounding box center [576, 127] width 703 height 813
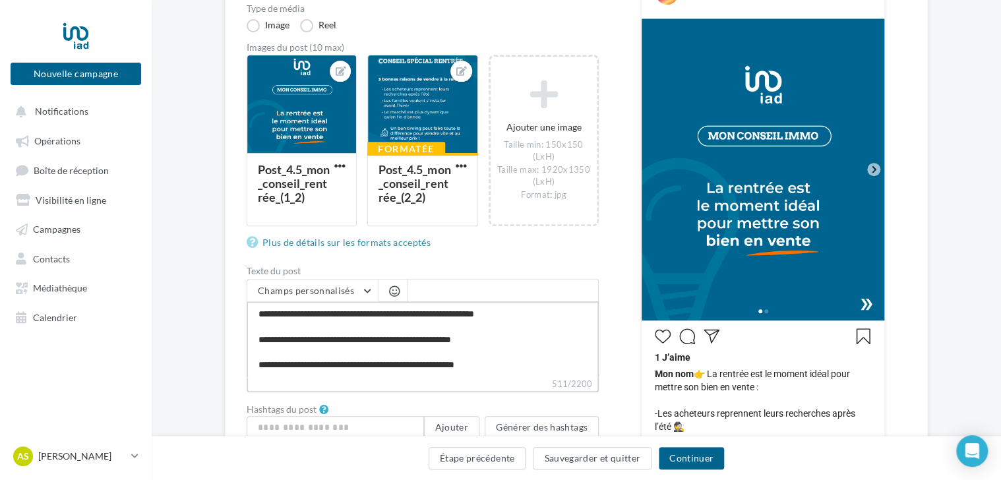
scroll to position [66, 0]
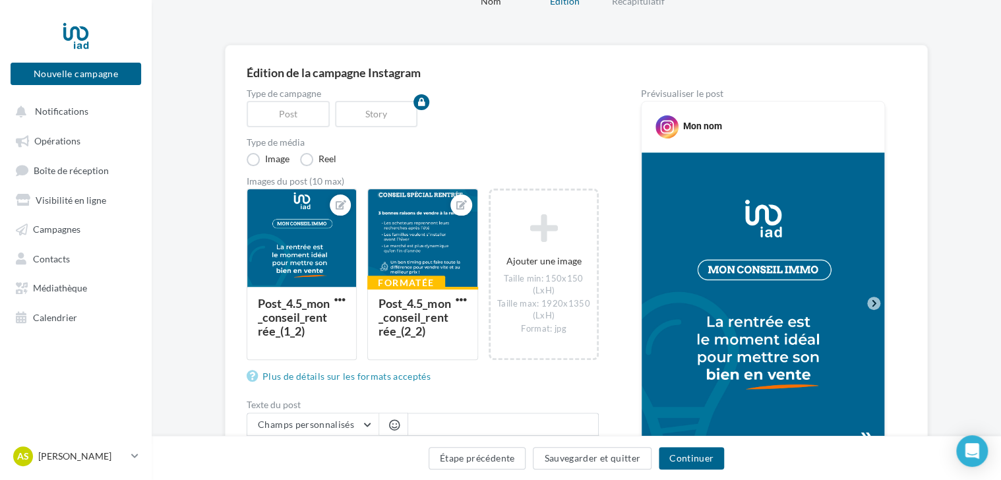
click at [875, 305] on icon at bounding box center [874, 303] width 12 height 12
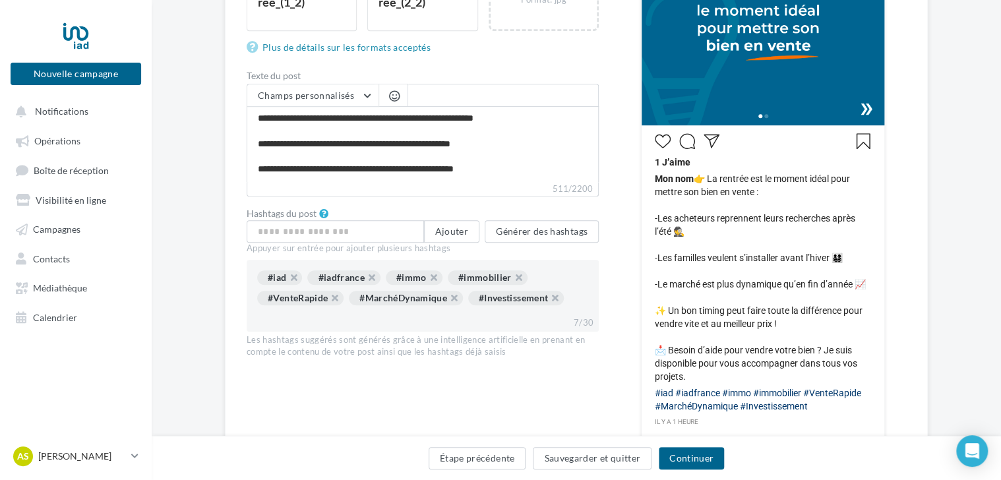
scroll to position [402, 0]
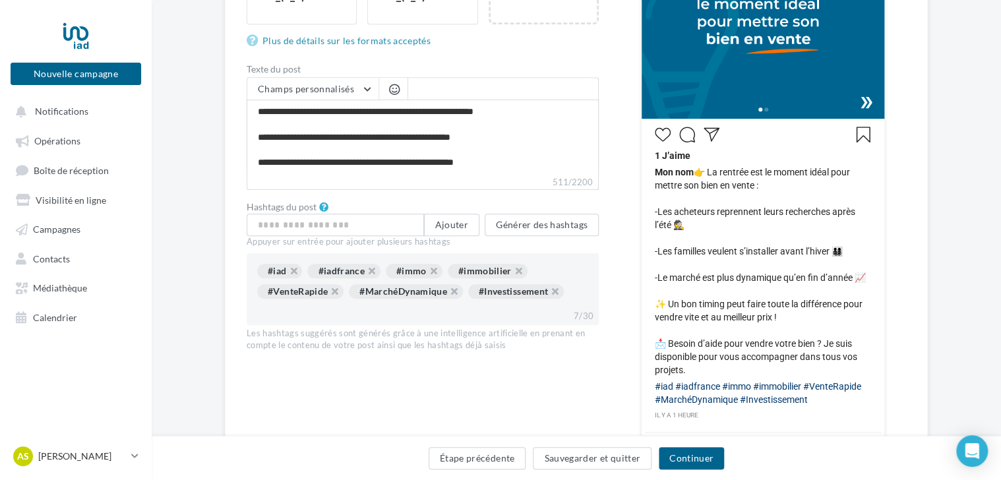
drag, startPoint x: 999, startPoint y: 294, endPoint x: 979, endPoint y: 193, distance: 103.6
click at [979, 193] on div "Édition de la campagne Instagram Type de campagne Post Story Type de média Imag…" at bounding box center [576, 136] width 849 height 855
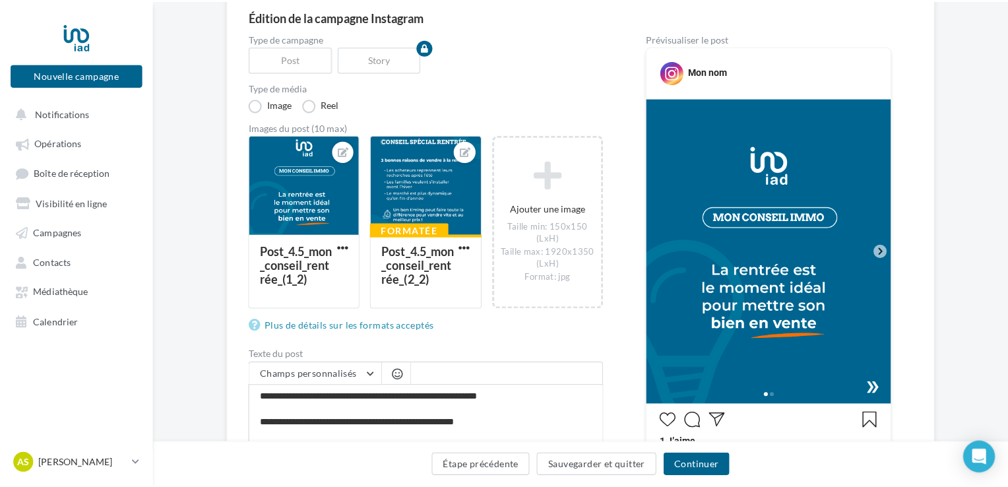
scroll to position [111, 0]
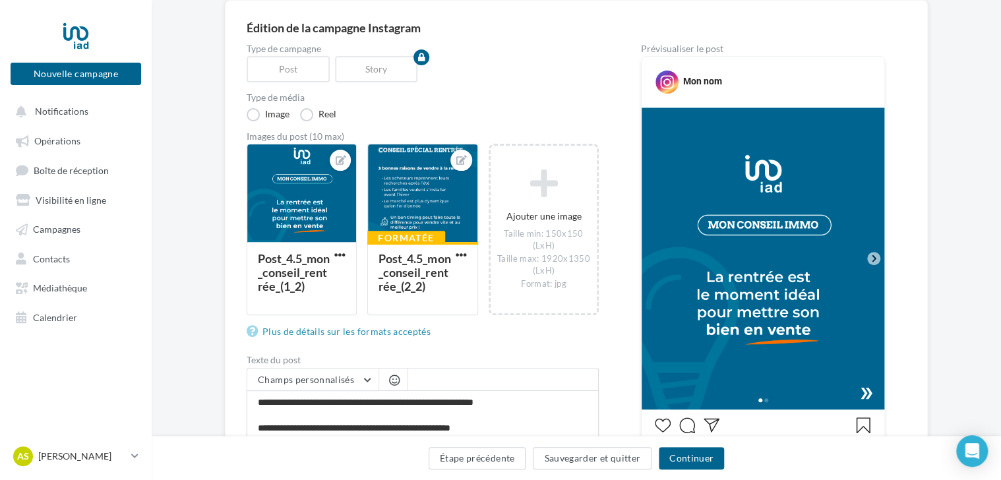
click at [868, 257] on icon at bounding box center [874, 259] width 12 height 12
click at [441, 200] on div at bounding box center [422, 193] width 109 height 99
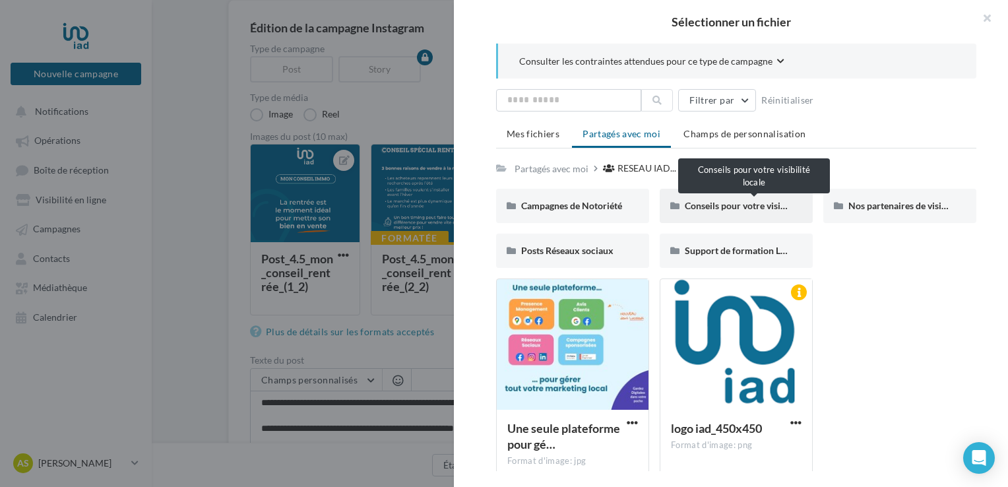
click at [702, 208] on span "Conseils pour votre visibilité locale" at bounding box center [756, 205] width 143 height 11
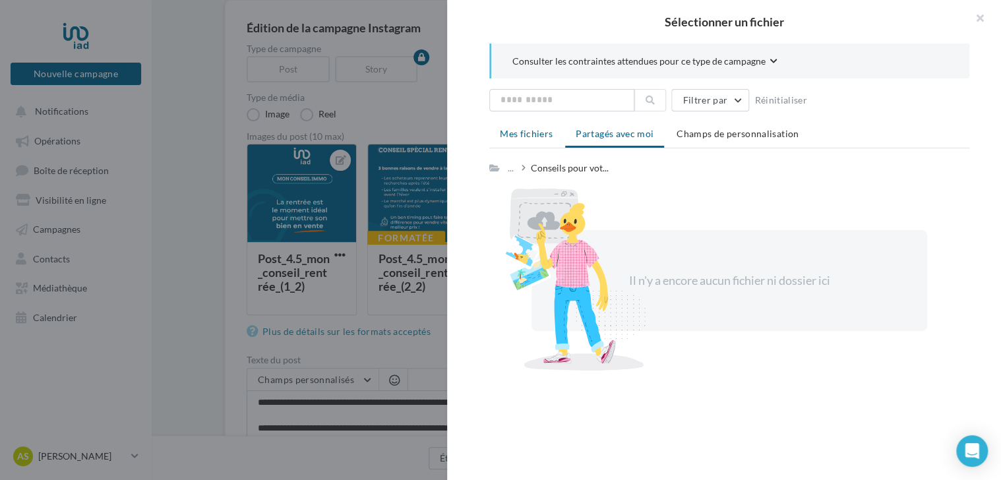
click at [545, 131] on span "Mes fichiers" at bounding box center [526, 133] width 53 height 11
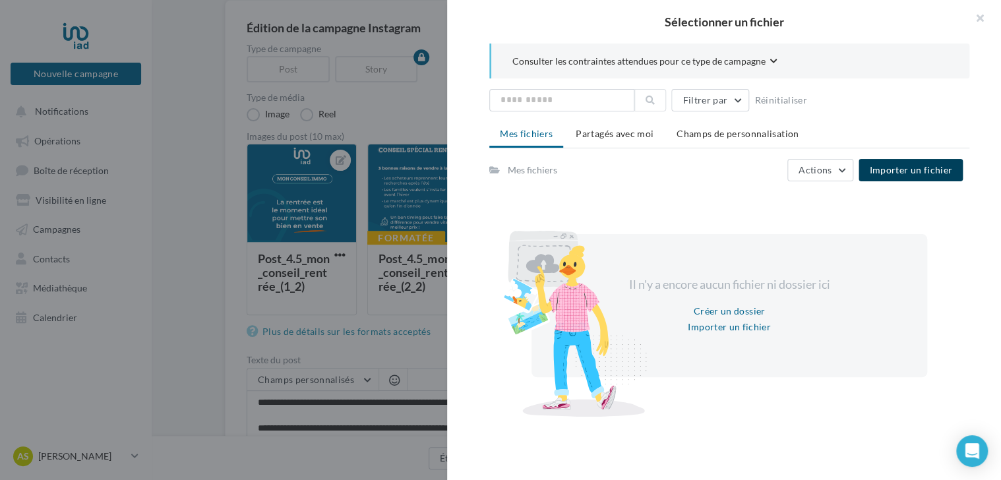
click at [929, 175] on button "Importer un fichier" at bounding box center [911, 170] width 104 height 22
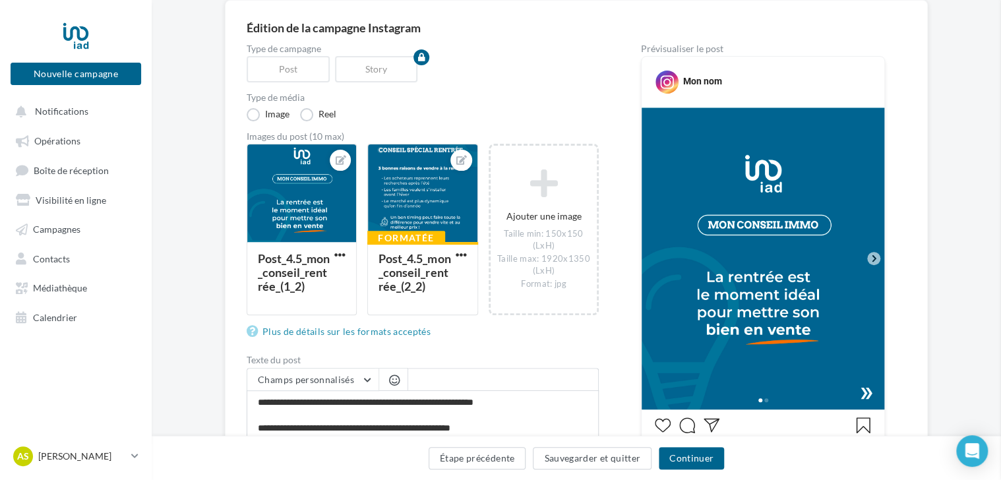
click at [462, 257] on span "button" at bounding box center [461, 254] width 11 height 11
click at [519, 320] on button "Ouvrir l'éditeur d'image" at bounding box center [522, 316] width 139 height 34
